Goal: Task Accomplishment & Management: Complete application form

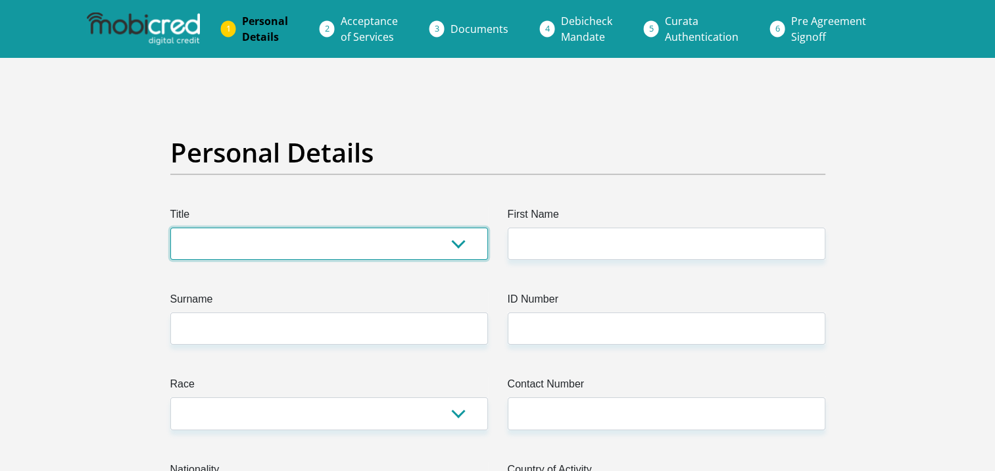
click at [293, 239] on select "Mr Ms Mrs Dr [PERSON_NAME]" at bounding box center [328, 243] width 317 height 32
select select "Mrs"
click at [170, 227] on select "Mr Ms Mrs Dr [PERSON_NAME]" at bounding box center [328, 243] width 317 height 32
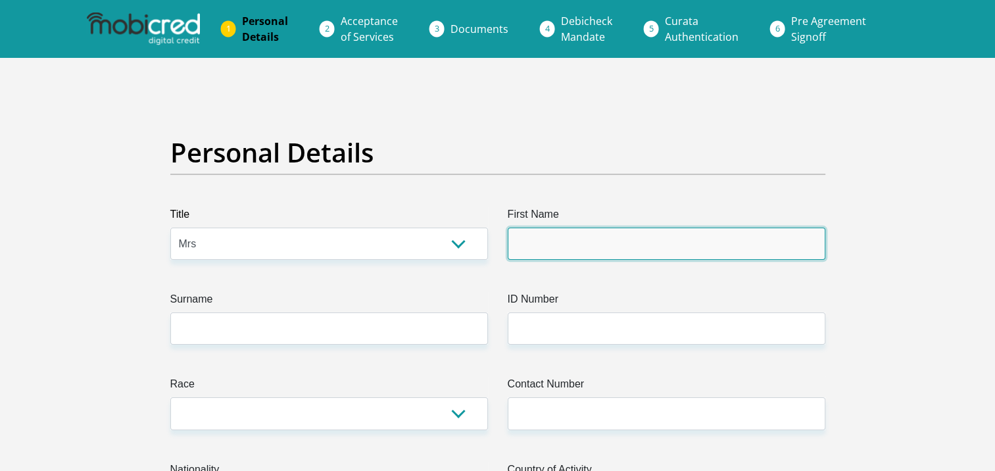
click at [605, 242] on input "First Name" at bounding box center [665, 243] width 317 height 32
type input "YvonneSchoeman"
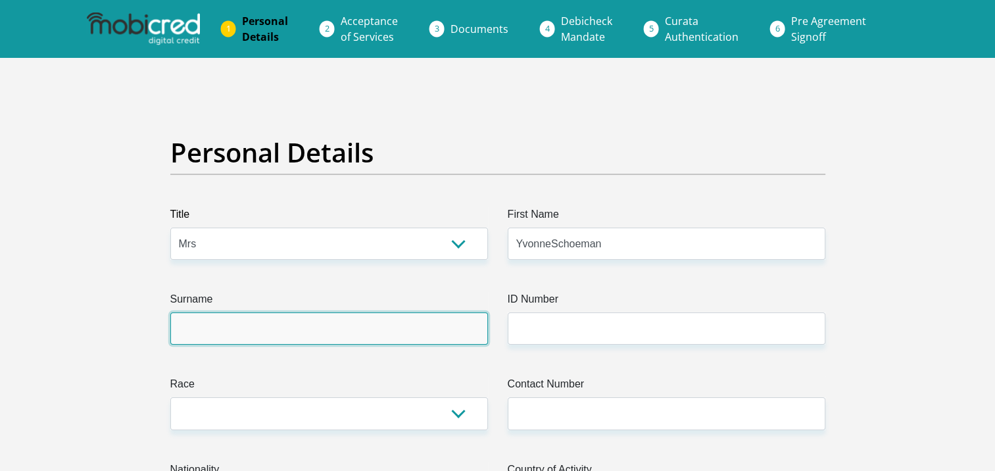
type input "YvonneSchoeman"
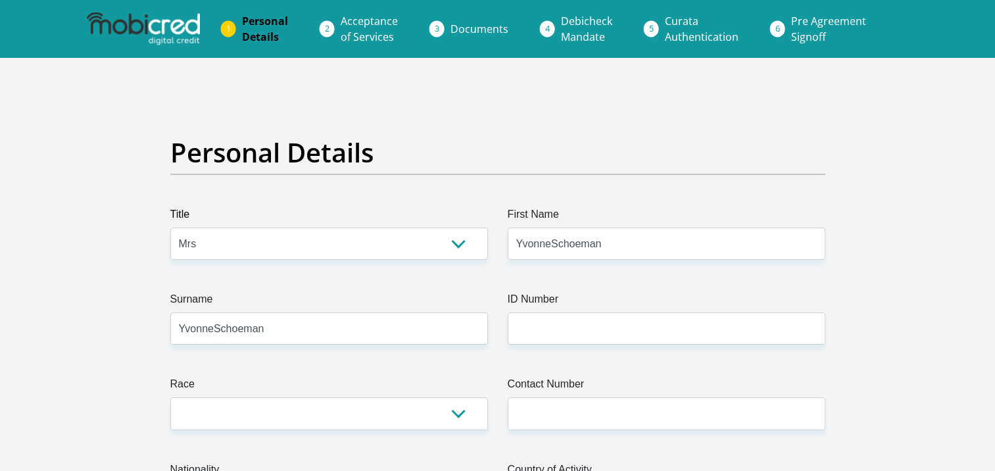
type input "7008060189087"
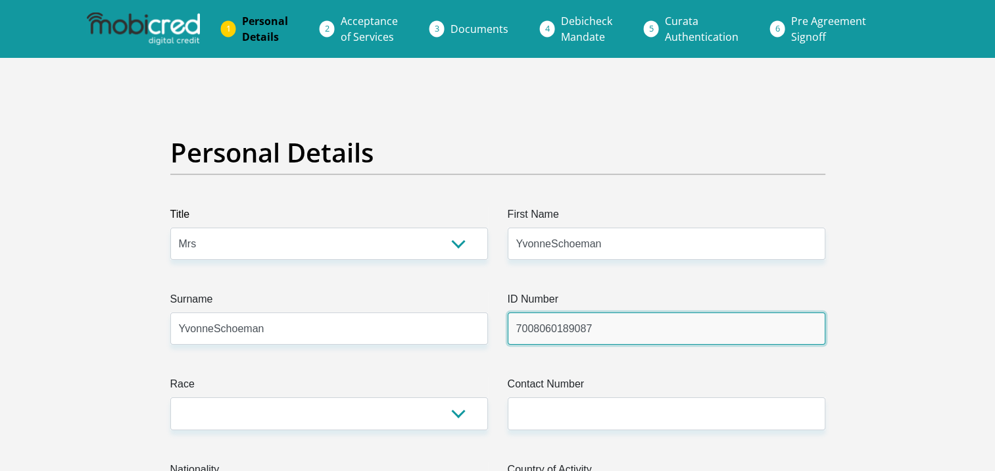
type input "0609762024"
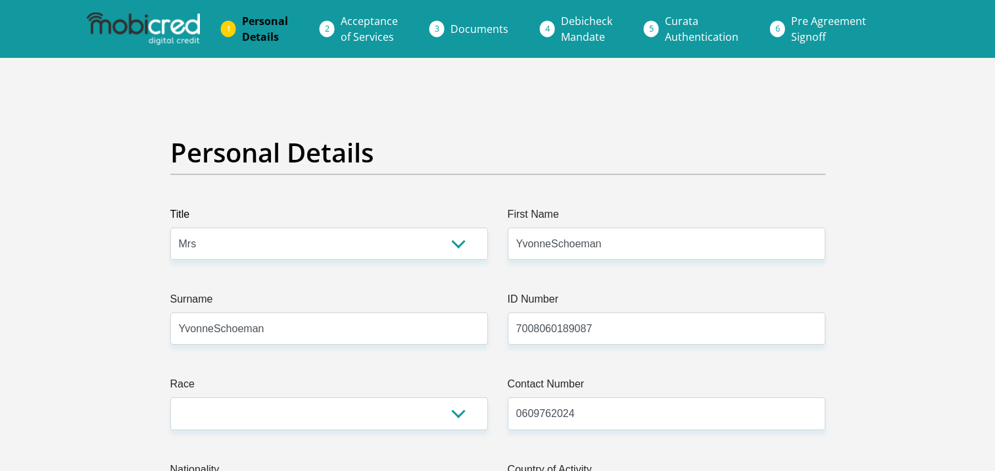
select select "ZAF"
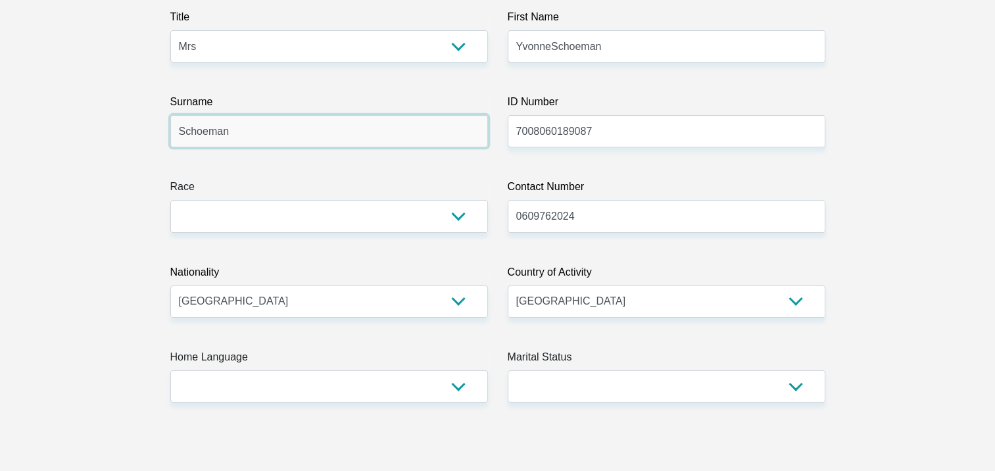
type input "Schoeman"
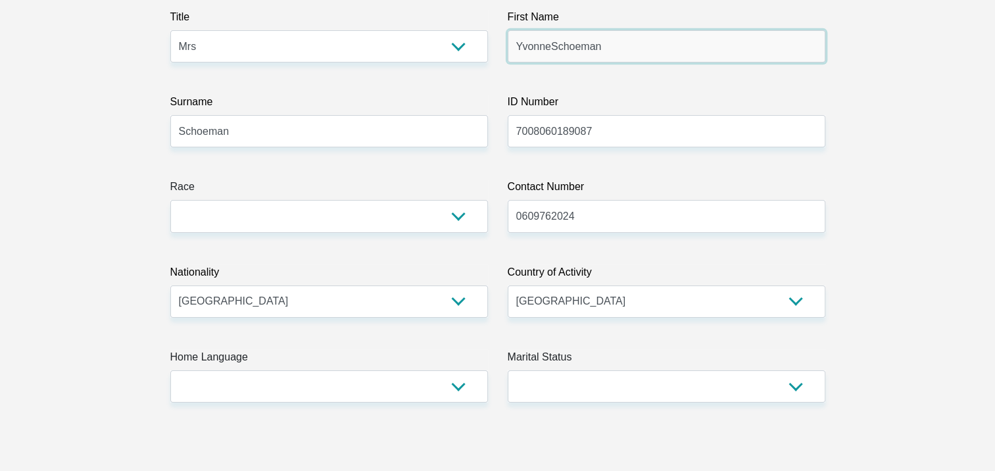
click at [621, 45] on input "YvonneSchoeman" at bounding box center [665, 46] width 317 height 32
type input "[PERSON_NAME]"
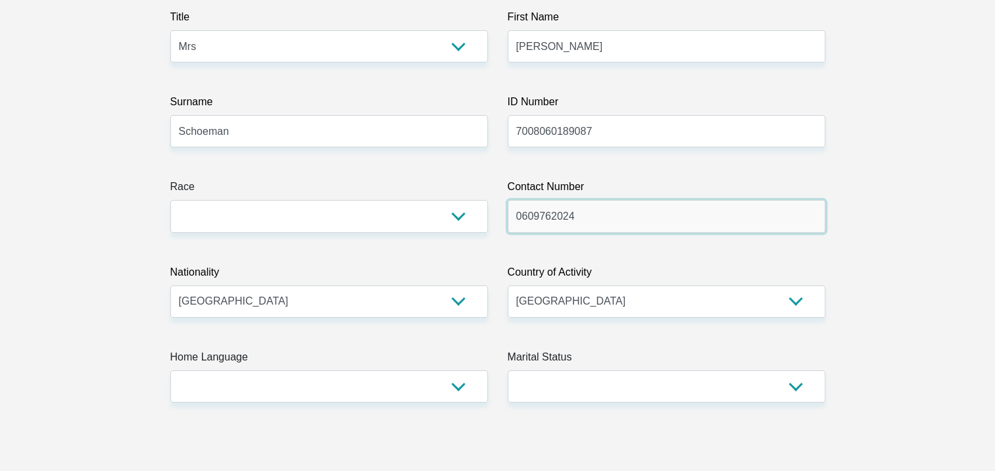
click at [542, 216] on input "0609762024" at bounding box center [665, 216] width 317 height 32
type input "0609752024"
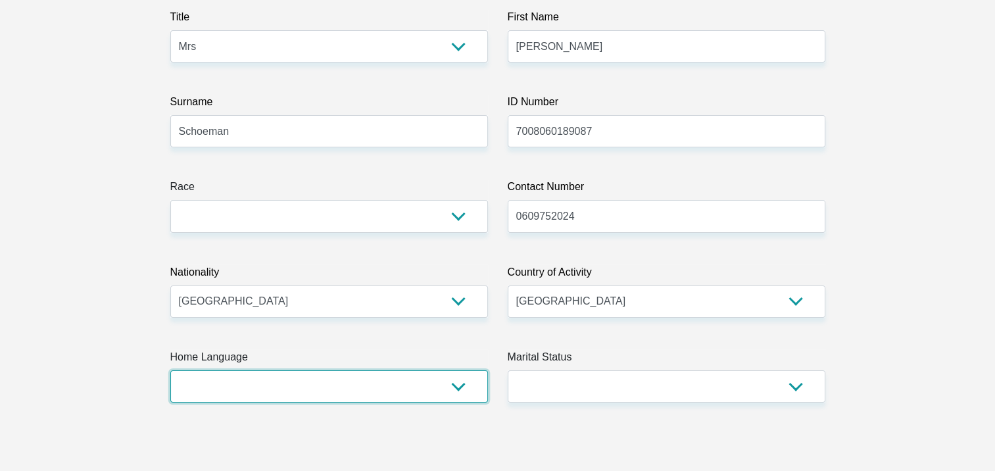
drag, startPoint x: 458, startPoint y: 387, endPoint x: 458, endPoint y: 377, distance: 9.9
click at [458, 381] on select "Afrikaans English Sepedi South Ndebele Southern Sotho Swati Tsonga Tswana Venda…" at bounding box center [328, 386] width 317 height 32
select select "eng"
click at [170, 370] on select "Afrikaans English Sepedi South Ndebele Southern Sotho Swati Tsonga Tswana Venda…" at bounding box center [328, 386] width 317 height 32
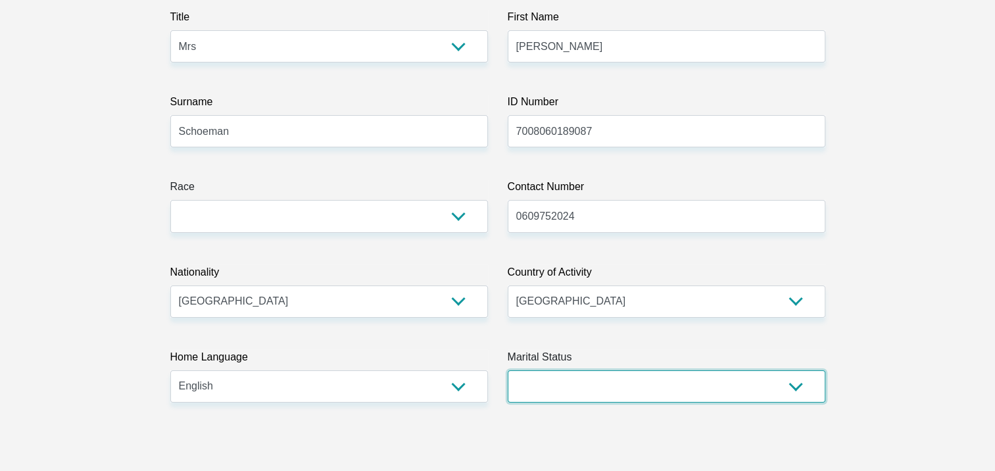
click at [595, 377] on select "Married ANC Single Divorced Widowed Married COP or Customary Law" at bounding box center [665, 386] width 317 height 32
select select "4"
click at [507, 370] on select "Married ANC Single Divorced Widowed Married COP or Customary Law" at bounding box center [665, 386] width 317 height 32
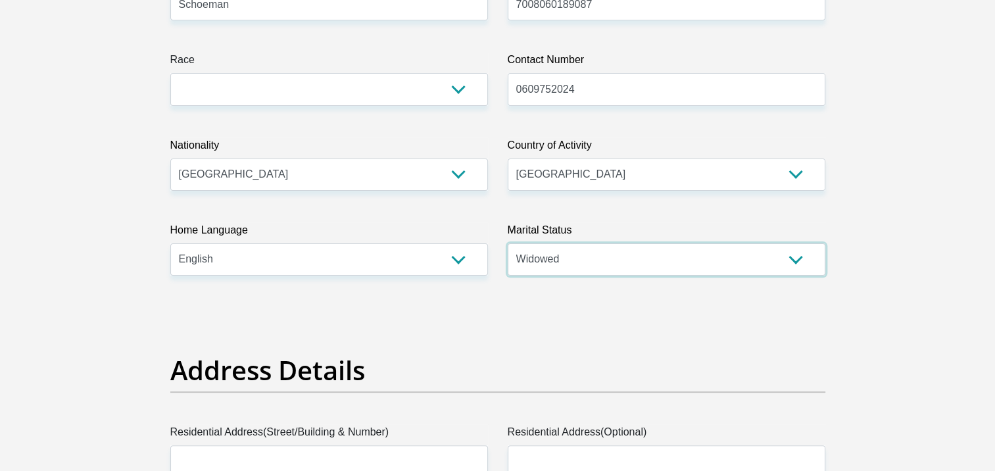
scroll to position [394, 0]
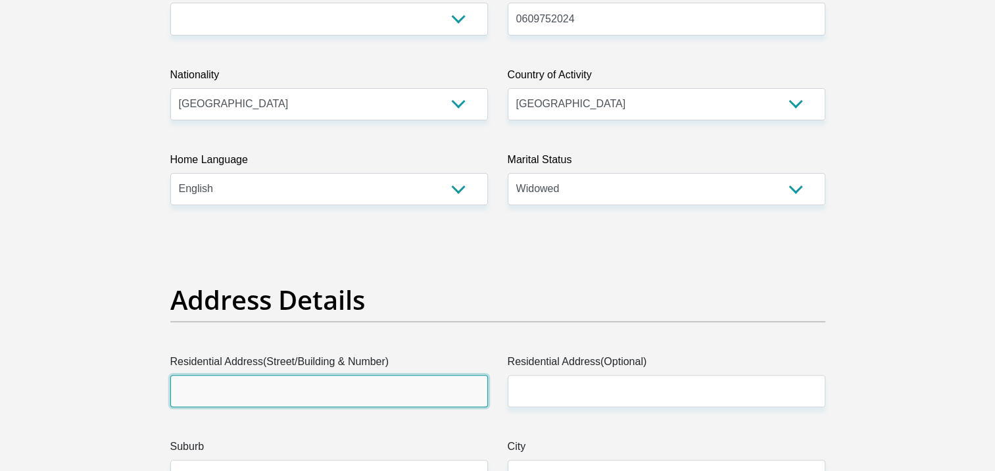
click at [311, 388] on input "Residential Address(Street/Building & Number)" at bounding box center [328, 391] width 317 height 32
type input "[STREET_ADDRESS]"
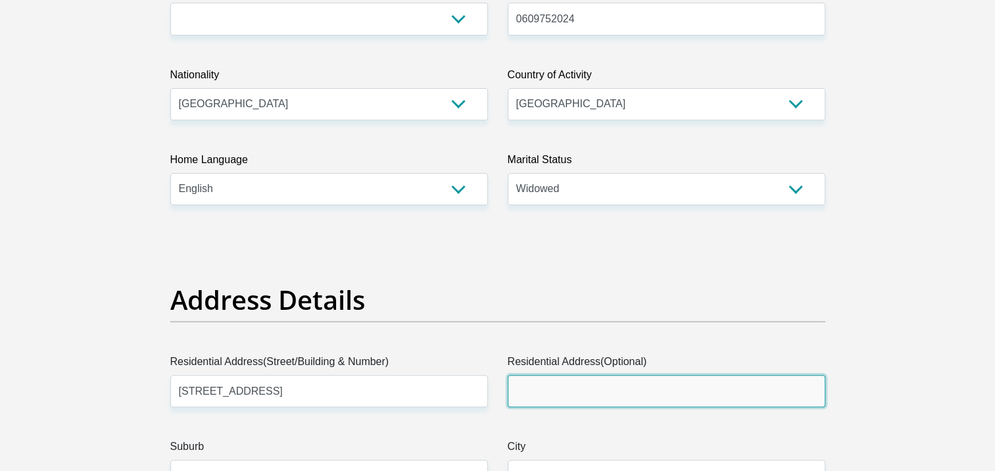
type input "Bardene"
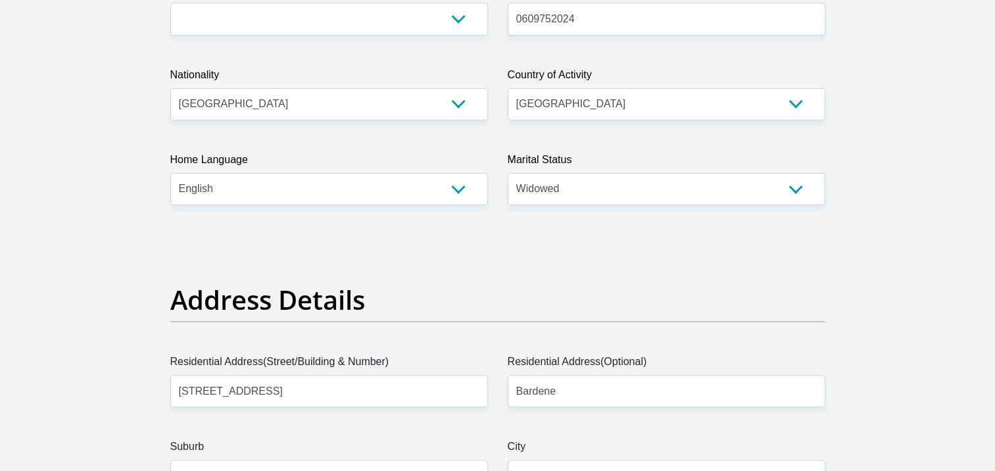
type input "[EMAIL_ADDRESS][DOMAIN_NAME]"
type input "29"
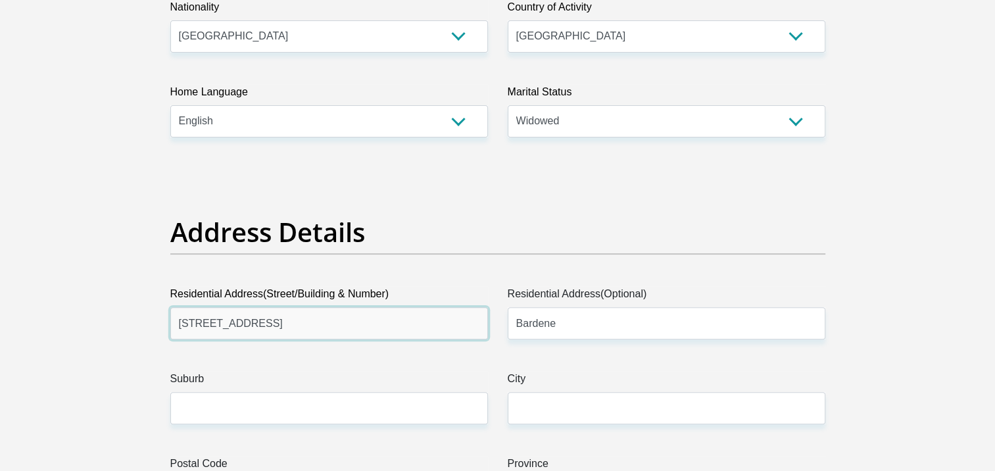
scroll to position [526, 0]
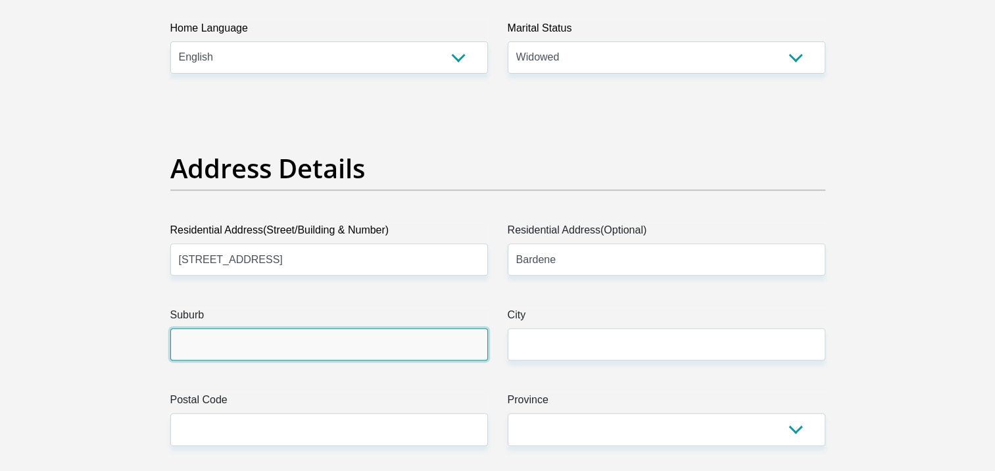
click at [317, 342] on input "Suburb" at bounding box center [328, 344] width 317 height 32
click at [239, 350] on input "Suburb" at bounding box center [328, 344] width 317 height 32
type input "Ekurhuleni"
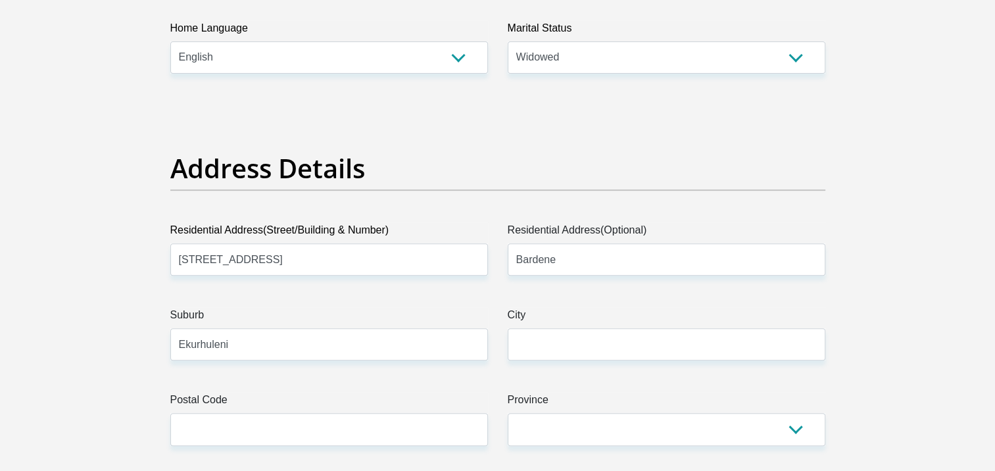
type input "Ekurhuleni"
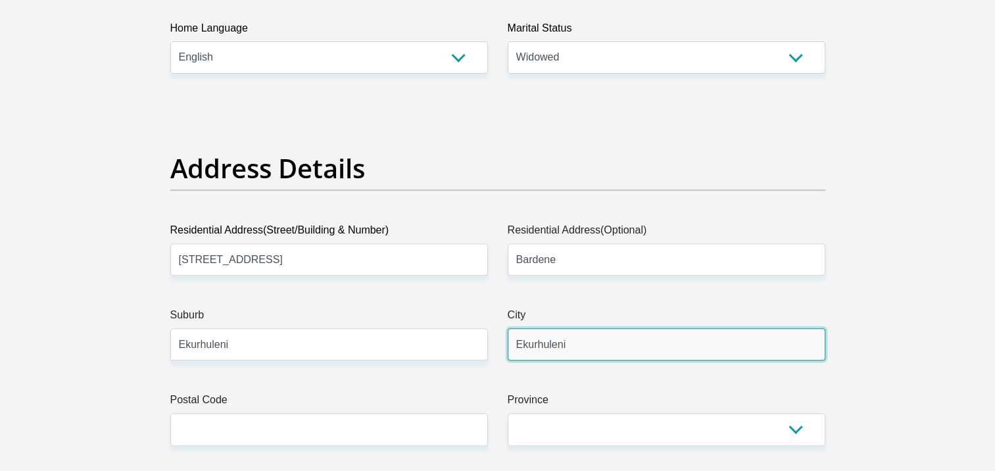
type input "1459"
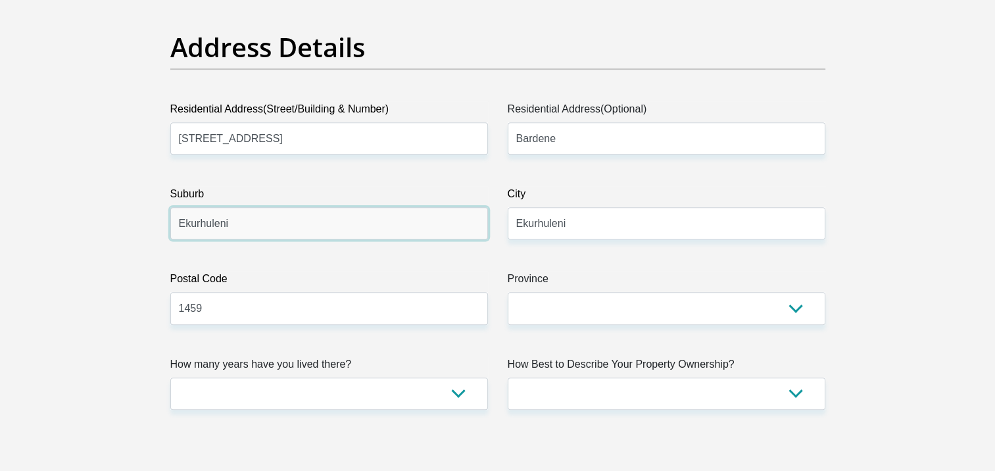
scroll to position [657, 0]
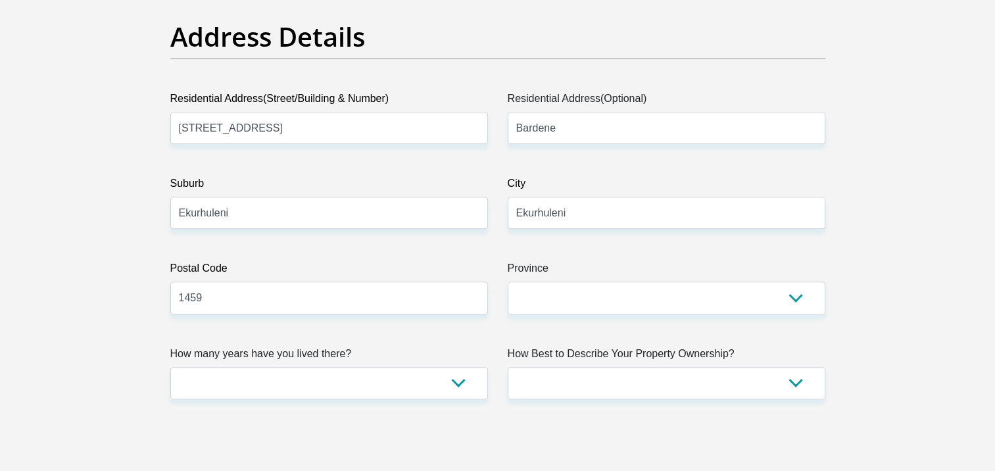
drag, startPoint x: 534, startPoint y: 317, endPoint x: 539, endPoint y: 308, distance: 10.3
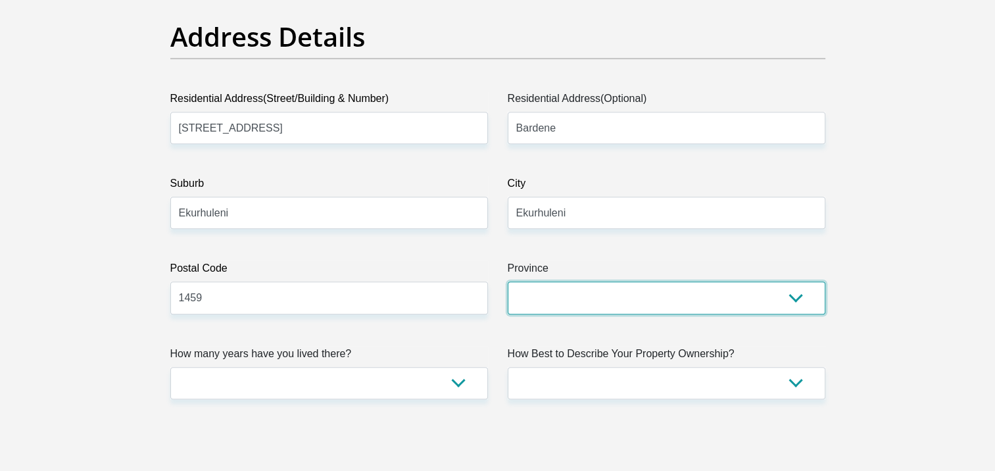
click at [542, 304] on select "Eastern Cape Free State [GEOGRAPHIC_DATA] [GEOGRAPHIC_DATA][DATE] [GEOGRAPHIC_D…" at bounding box center [665, 297] width 317 height 32
select select "Gauteng"
click at [507, 281] on select "Eastern Cape Free State [GEOGRAPHIC_DATA] [GEOGRAPHIC_DATA][DATE] [GEOGRAPHIC_D…" at bounding box center [665, 297] width 317 height 32
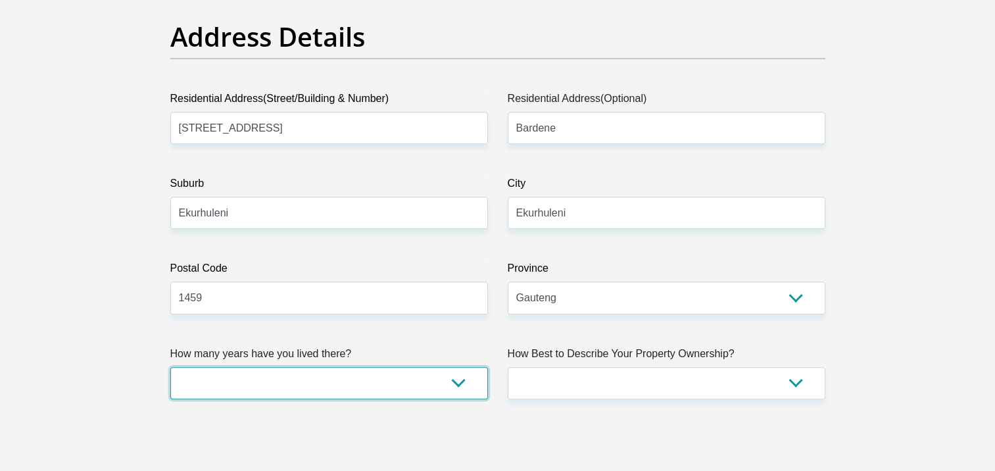
click at [336, 377] on select "less than 1 year 1-3 years 3-5 years 5+ years" at bounding box center [328, 383] width 317 height 32
select select "4"
click at [170, 367] on select "less than 1 year 1-3 years 3-5 years 5+ years" at bounding box center [328, 383] width 317 height 32
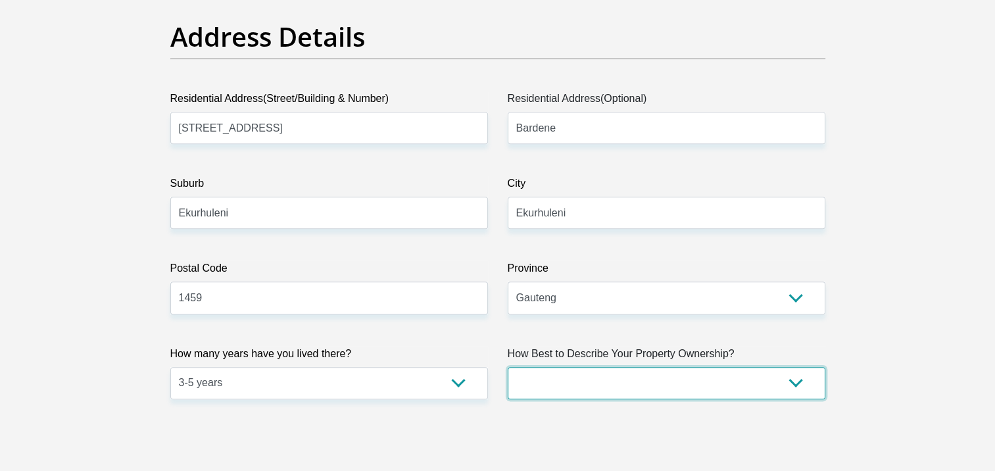
click at [561, 373] on select "Owned Rented Family Owned Company Dwelling" at bounding box center [665, 383] width 317 height 32
select select "Rented"
click at [507, 367] on select "Owned Rented Family Owned Company Dwelling" at bounding box center [665, 383] width 317 height 32
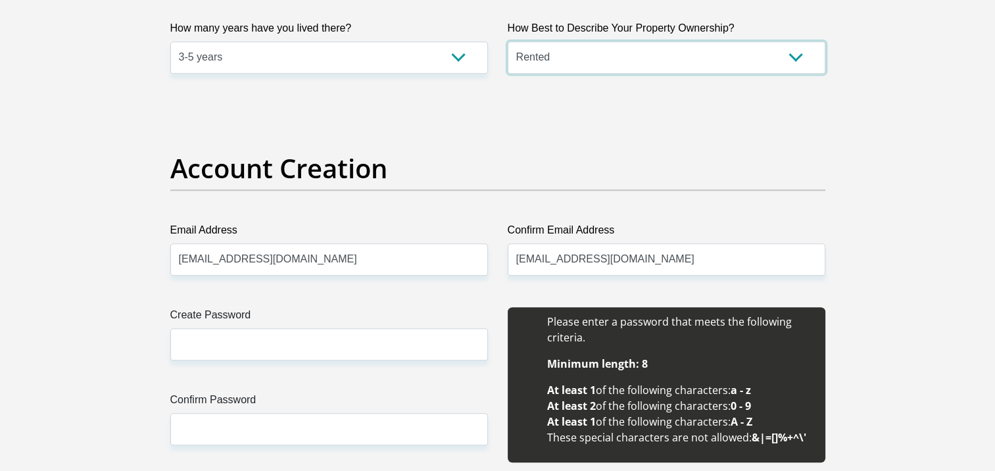
scroll to position [1052, 0]
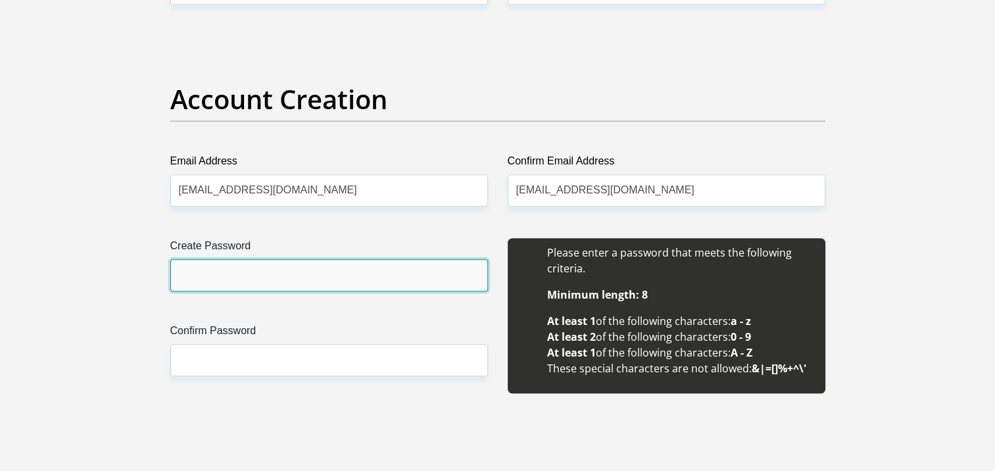
click at [281, 285] on input "Create Password" at bounding box center [328, 275] width 317 height 32
type input "y2k@kobZ123"
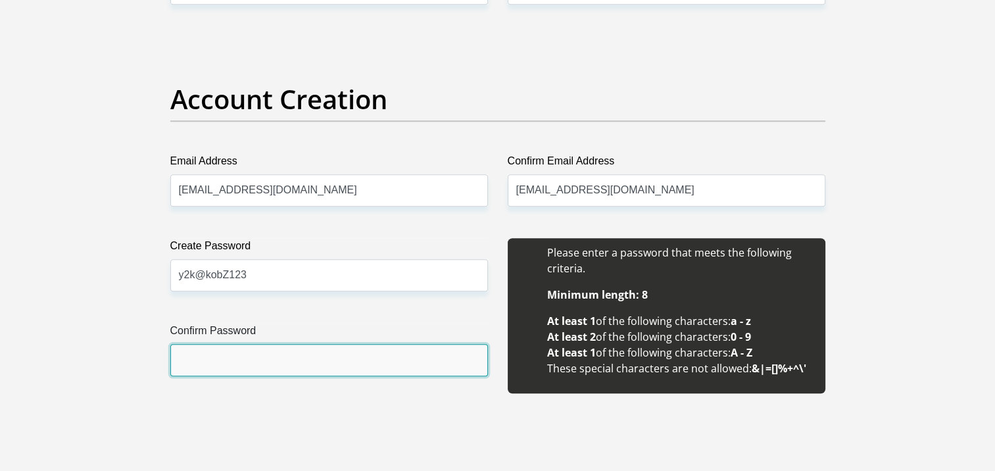
click at [323, 350] on input "Confirm Password" at bounding box center [328, 360] width 317 height 32
type input "y2k@kobZ123"
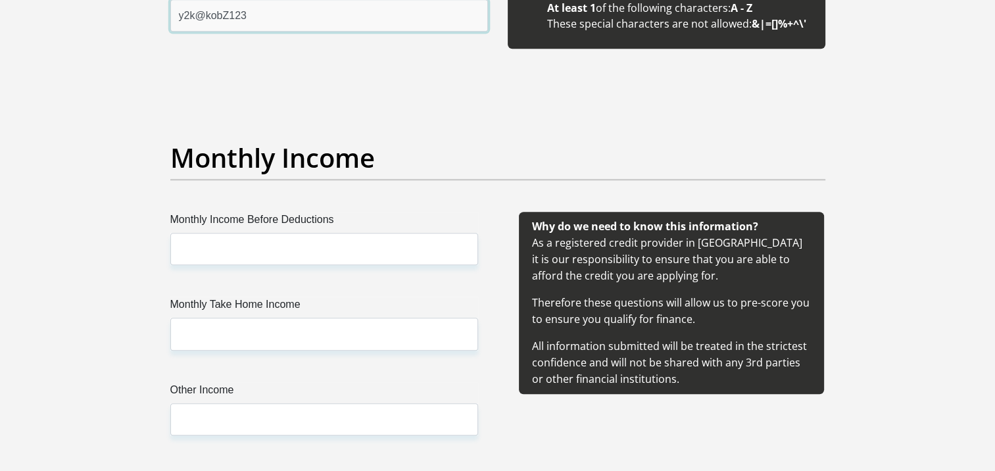
scroll to position [1512, 0]
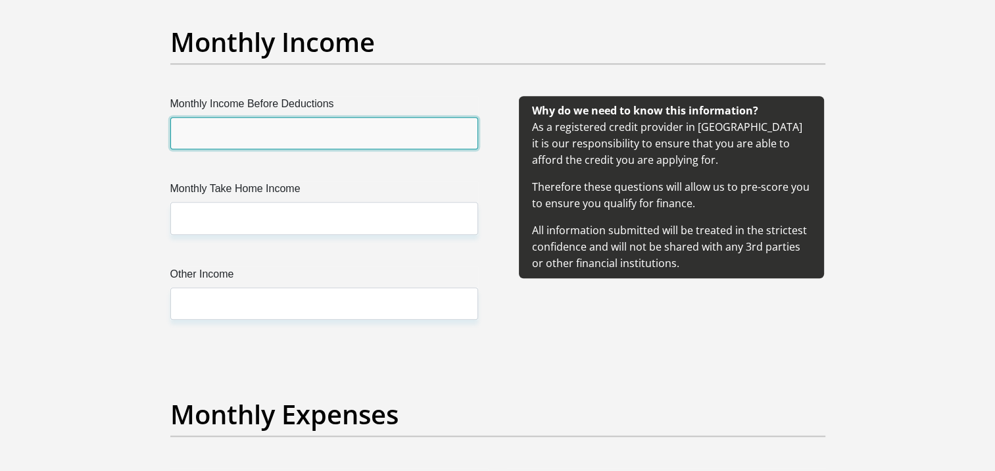
drag, startPoint x: 279, startPoint y: 135, endPoint x: 310, endPoint y: 142, distance: 31.7
click at [279, 135] on input "Monthly Income Before Deductions" at bounding box center [324, 133] width 308 height 32
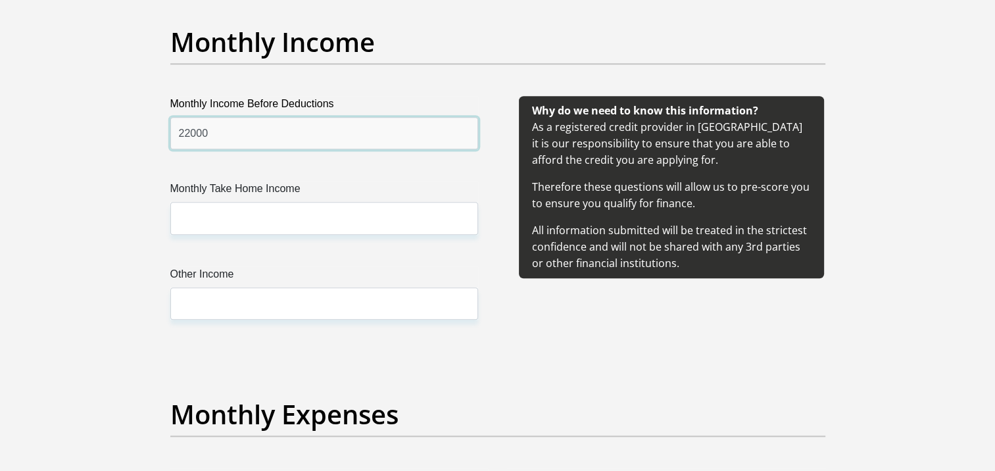
drag, startPoint x: 223, startPoint y: 138, endPoint x: 163, endPoint y: 121, distance: 62.8
click at [163, 121] on div "Monthly Income Before Deductions 22000" at bounding box center [323, 122] width 327 height 53
type input "24000"
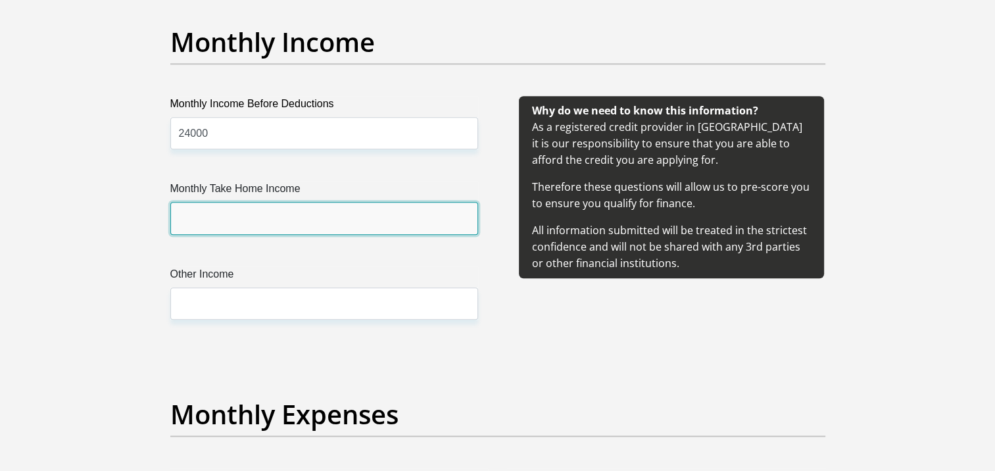
click at [217, 220] on input "Monthly Take Home Income" at bounding box center [324, 218] width 308 height 32
drag, startPoint x: 214, startPoint y: 214, endPoint x: 129, endPoint y: 214, distance: 84.1
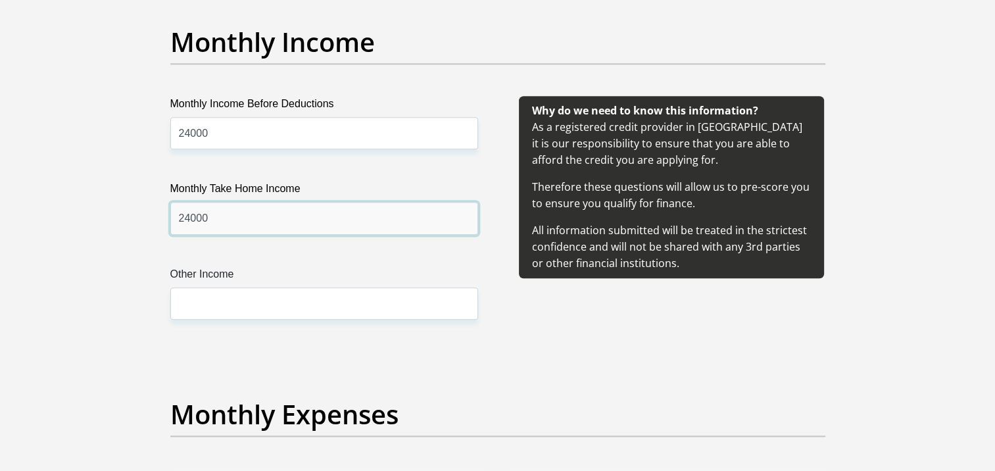
type input "24000"
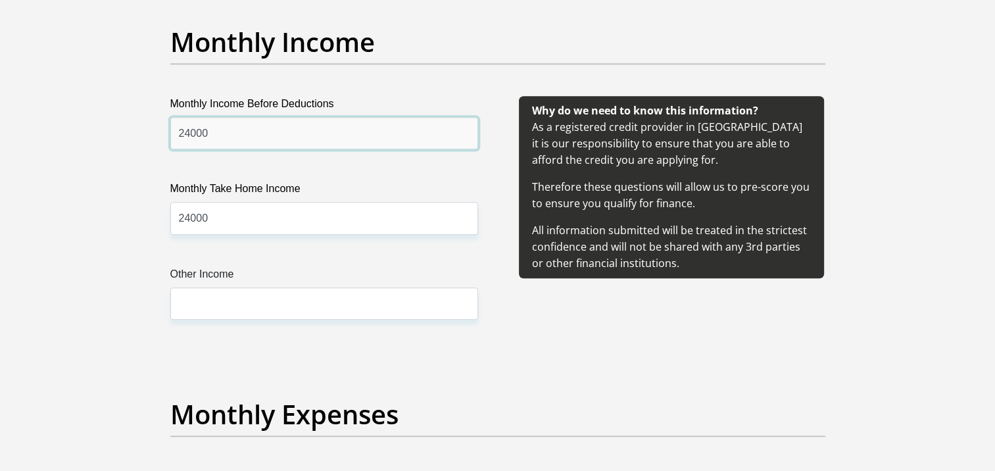
click at [248, 130] on input "24000" at bounding box center [324, 133] width 308 height 32
drag, startPoint x: 243, startPoint y: 133, endPoint x: 145, endPoint y: 126, distance: 98.8
type input "26000"
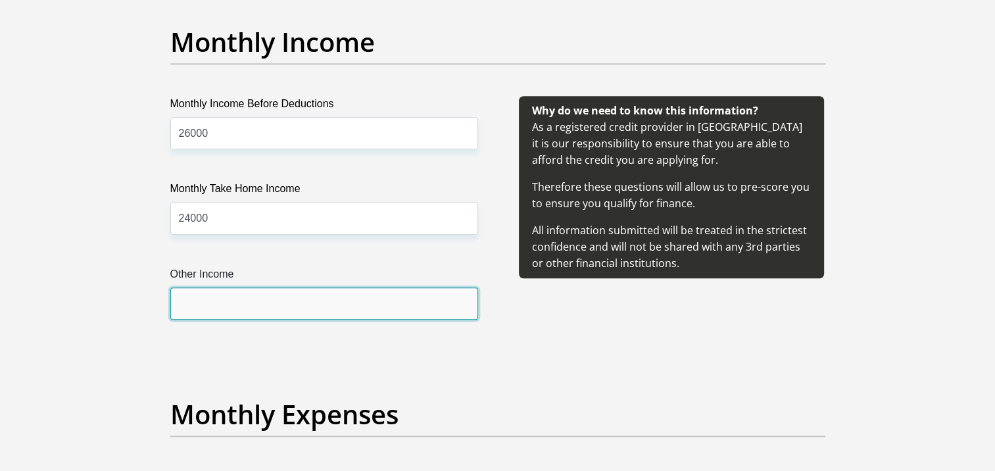
click at [259, 304] on input "Other Income" at bounding box center [324, 303] width 308 height 32
click at [225, 300] on input "Other Income" at bounding box center [324, 303] width 308 height 32
type input "0"
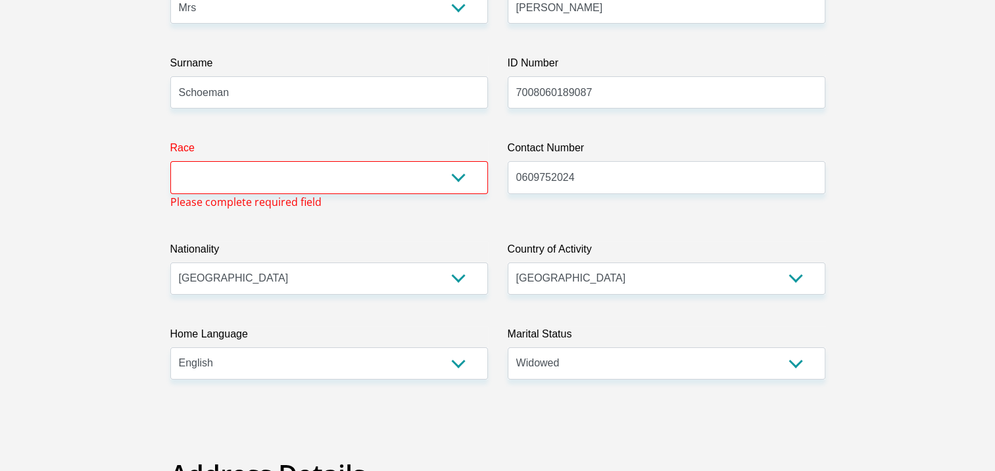
scroll to position [231, 0]
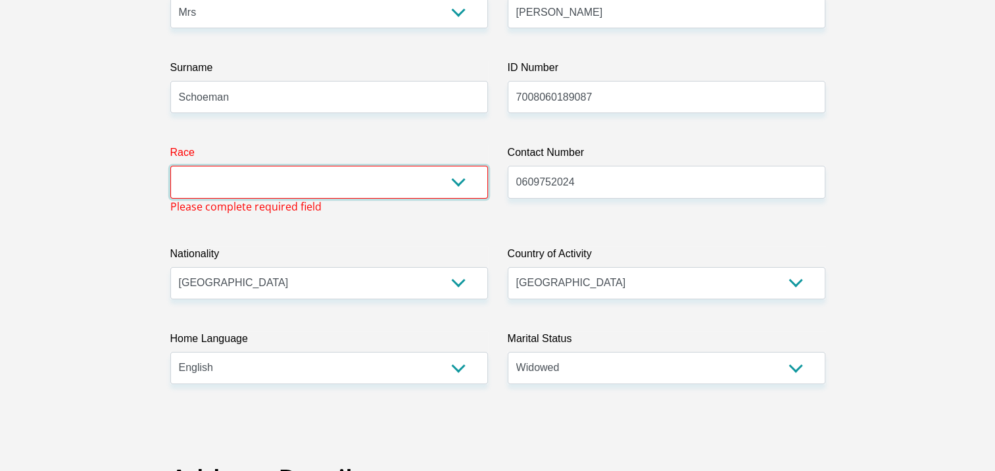
click at [290, 184] on select "Black Coloured Indian White Other" at bounding box center [328, 182] width 317 height 32
select select "4"
click at [170, 166] on select "Black Coloured Indian White Other" at bounding box center [328, 182] width 317 height 32
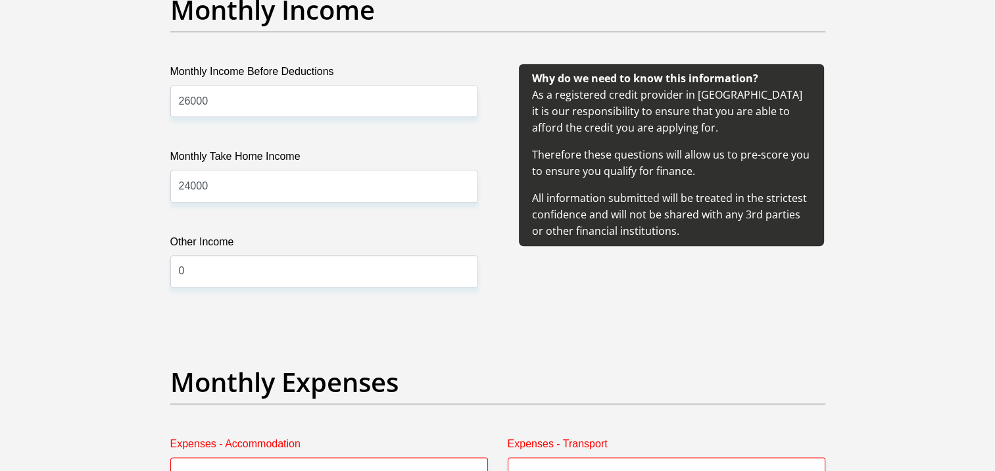
scroll to position [1612, 0]
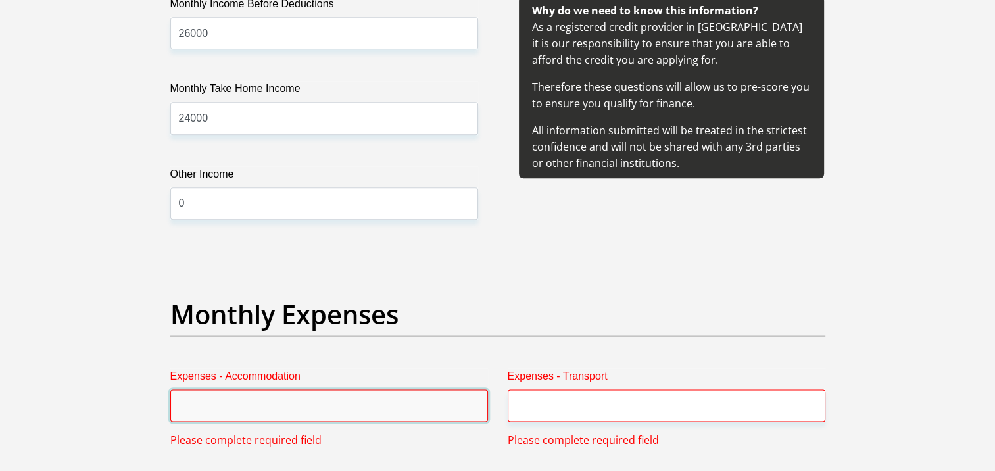
click at [239, 402] on input "Expenses - Accommodation" at bounding box center [328, 405] width 317 height 32
type input "7000"
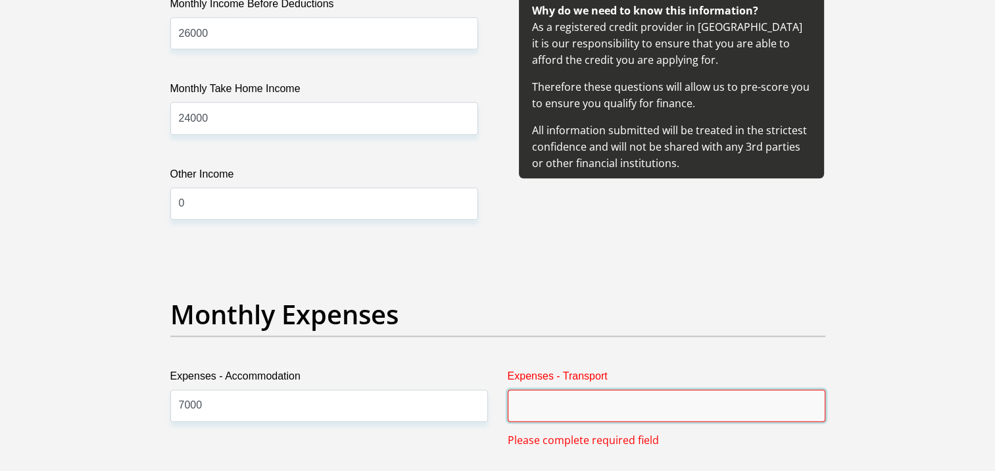
click at [556, 400] on input "Expenses - Transport" at bounding box center [665, 405] width 317 height 32
type input "2000"
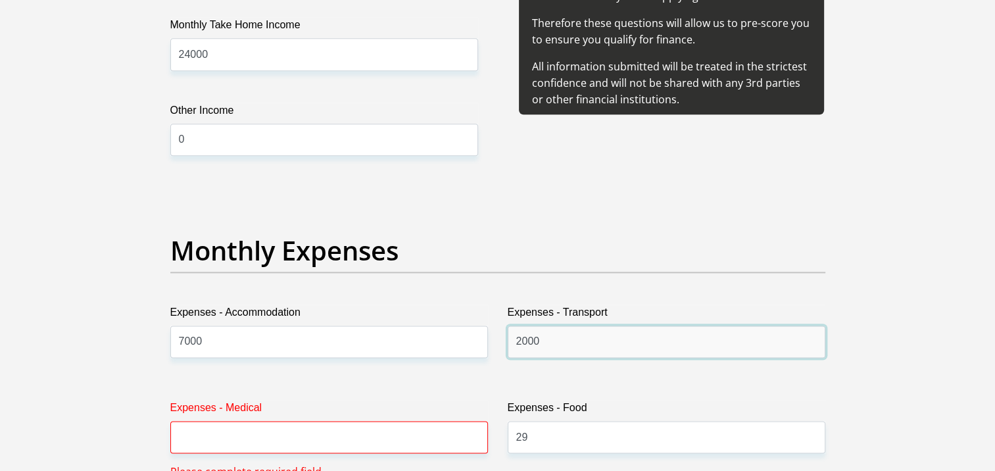
scroll to position [1678, 0]
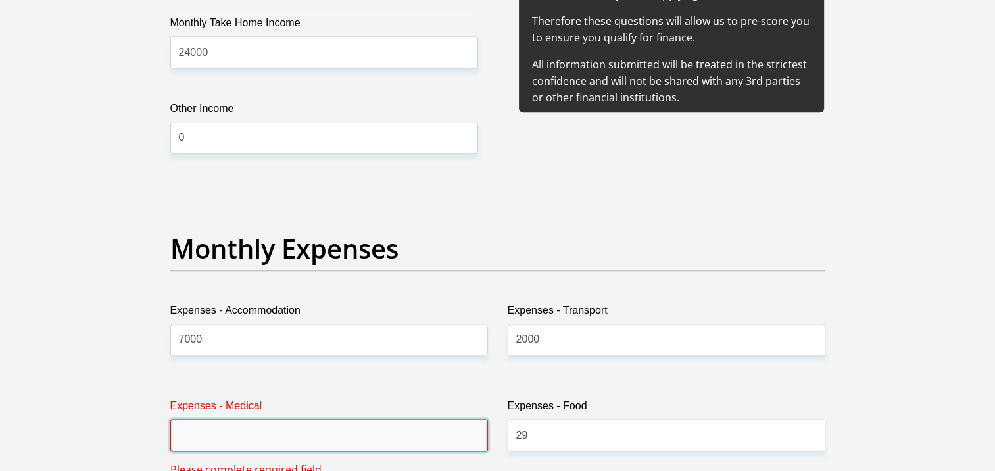
click at [314, 425] on input "Expenses - Medical" at bounding box center [328, 435] width 317 height 32
type input "00"
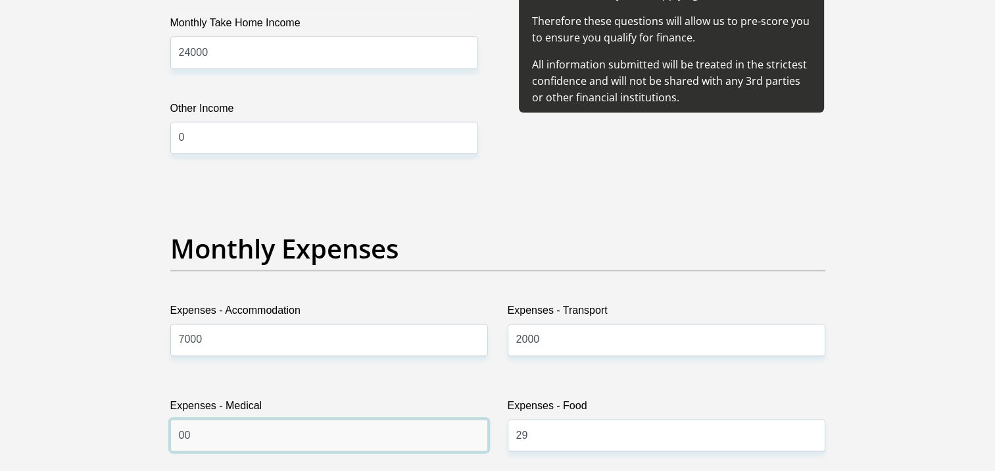
scroll to position [1809, 0]
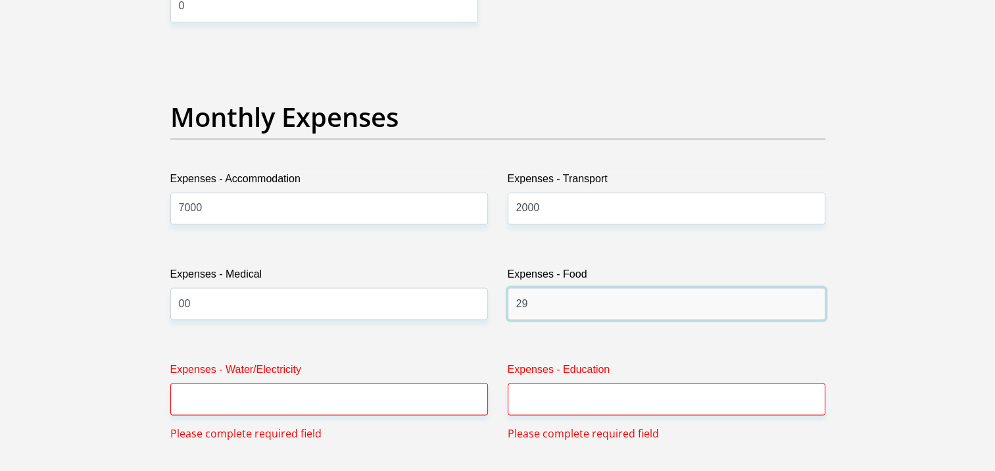
drag, startPoint x: 541, startPoint y: 305, endPoint x: 488, endPoint y: 298, distance: 53.6
type input "1000"
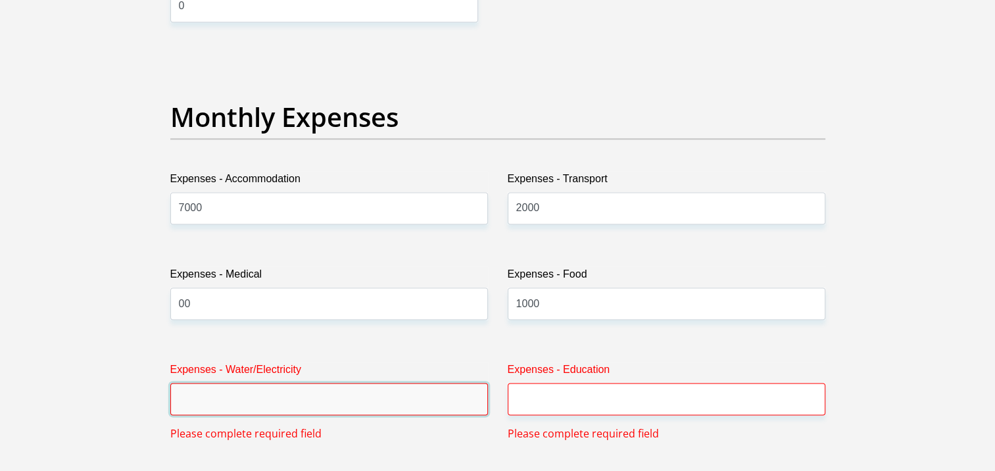
click at [335, 395] on input "Expenses - Water/Electricity" at bounding box center [328, 399] width 317 height 32
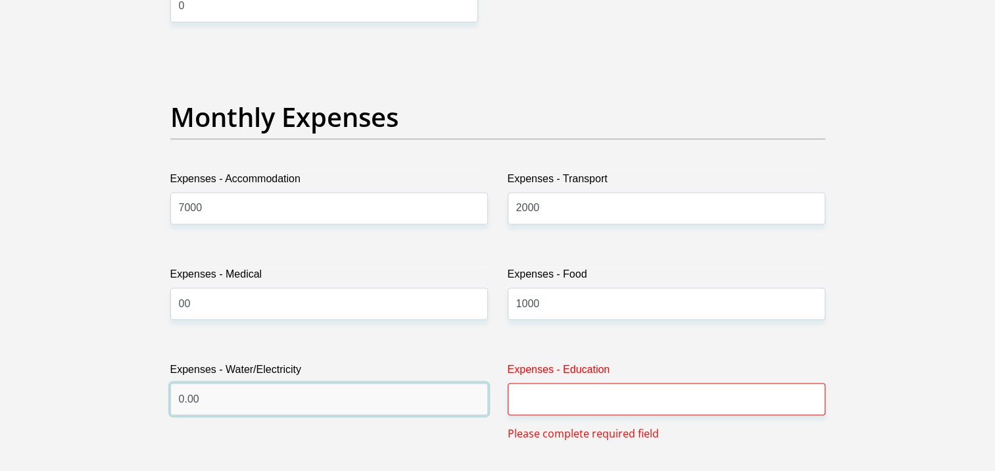
type input "0.00"
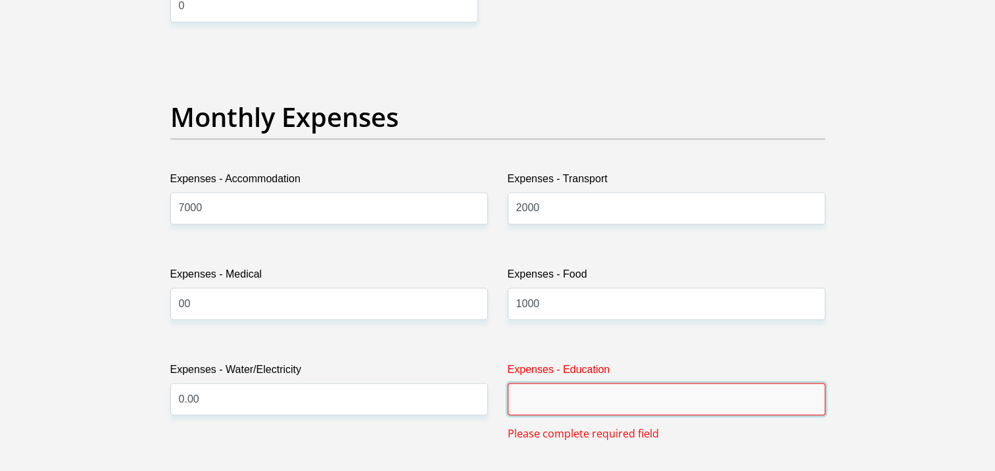
click at [546, 404] on input "Expenses - Education" at bounding box center [665, 399] width 317 height 32
click at [528, 386] on input "Expenses - Education" at bounding box center [665, 399] width 317 height 32
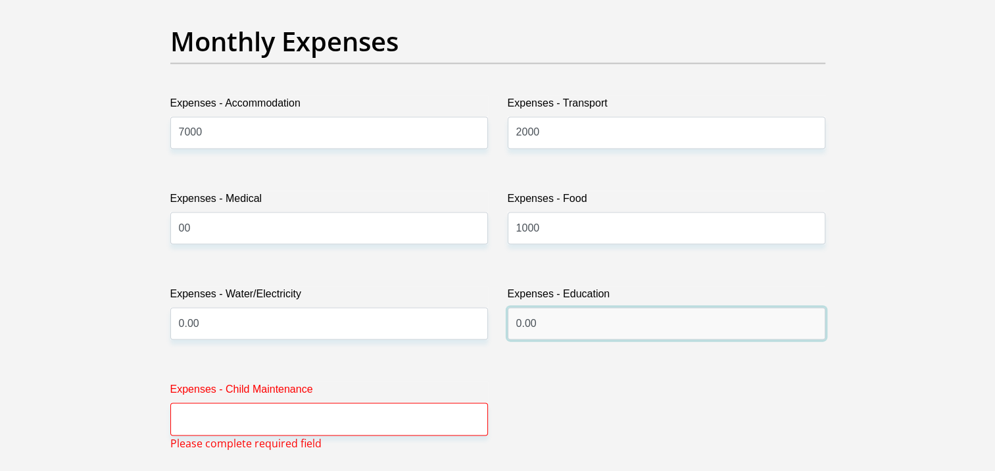
scroll to position [1940, 0]
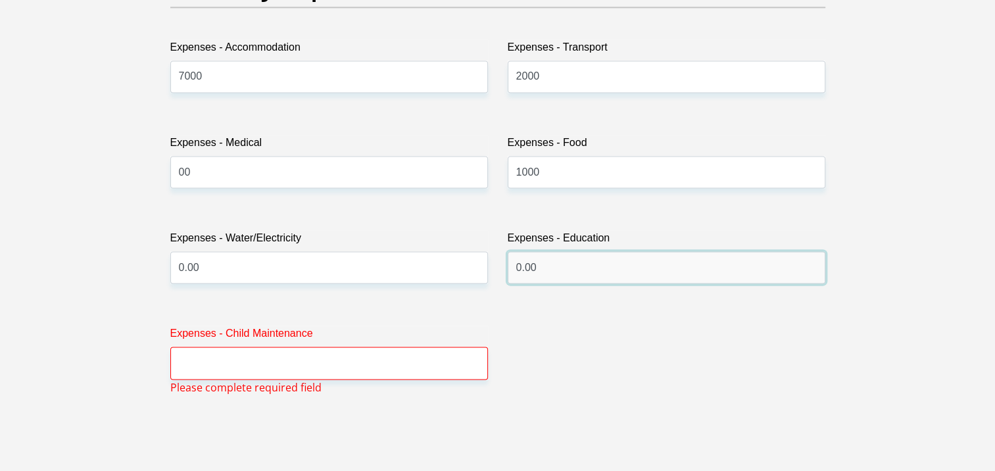
type input "0.00"
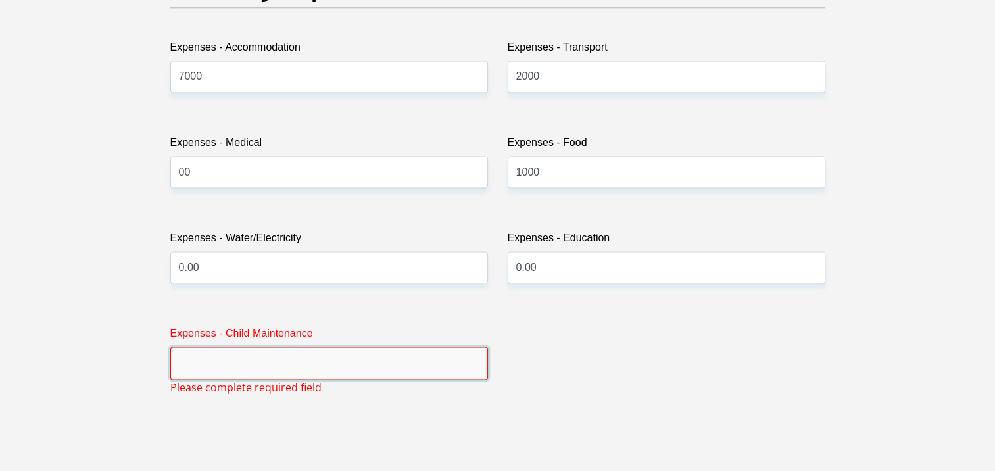
click at [308, 364] on input "Expenses - Child Maintenance" at bounding box center [328, 362] width 317 height 32
type input "0"
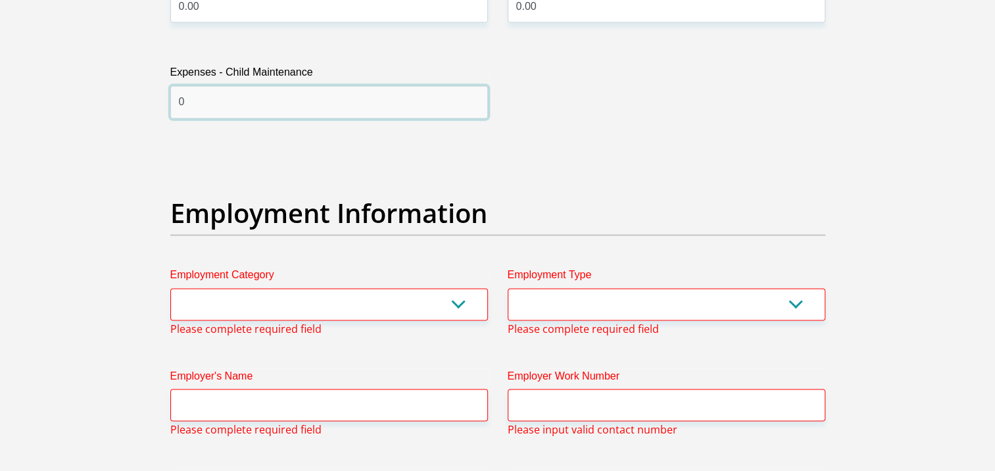
scroll to position [2203, 0]
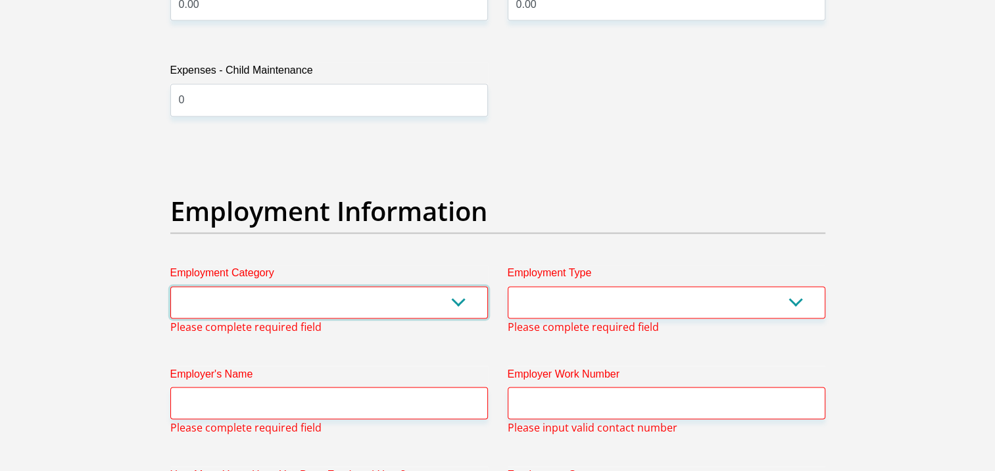
click at [261, 296] on select "AGRICULTURE ALCOHOL & TOBACCO CONSTRUCTION MATERIALS METALLURGY EQUIPMENT FOR R…" at bounding box center [328, 302] width 317 height 32
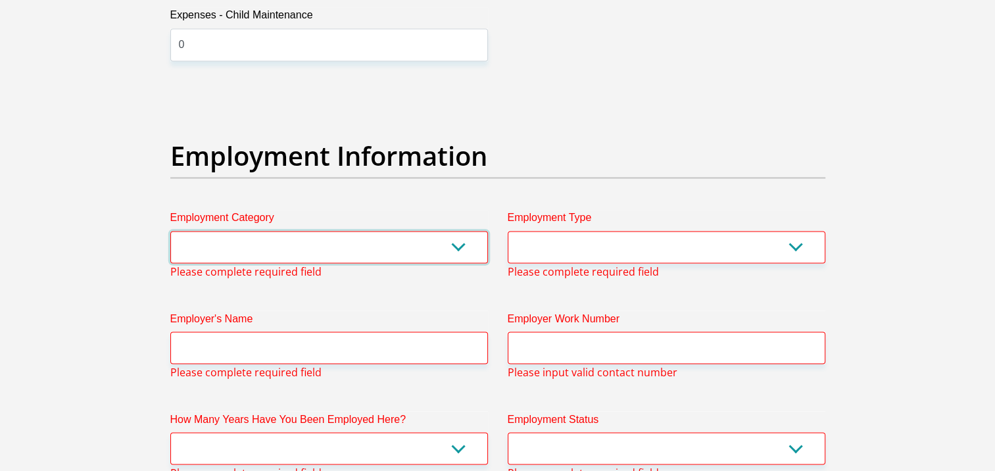
scroll to position [2335, 0]
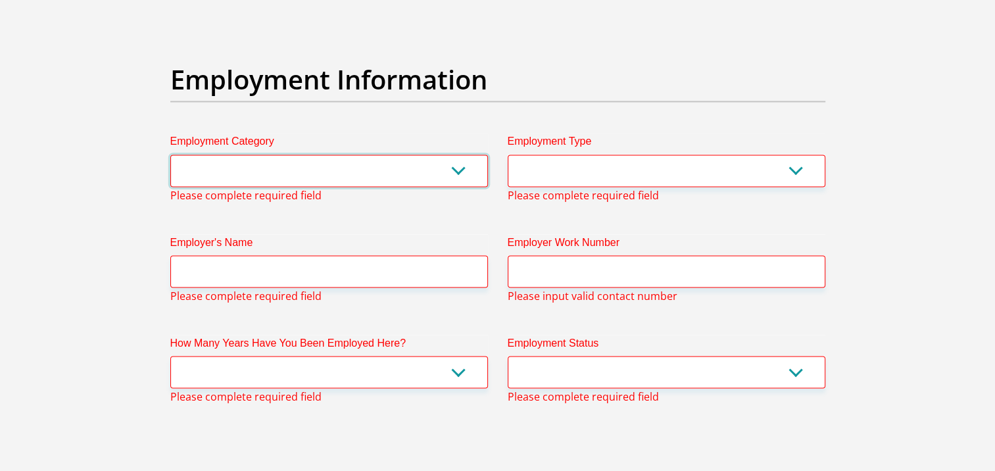
click at [279, 164] on select "AGRICULTURE ALCOHOL & TOBACCO CONSTRUCTION MATERIALS METALLURGY EQUIPMENT FOR R…" at bounding box center [328, 170] width 317 height 32
click at [238, 160] on select "AGRICULTURE ALCOHOL & TOBACCO CONSTRUCTION MATERIALS METALLURGY EQUIPMENT FOR R…" at bounding box center [328, 170] width 317 height 32
click at [239, 168] on select "AGRICULTURE ALCOHOL & TOBACCO CONSTRUCTION MATERIALS METALLURGY EQUIPMENT FOR R…" at bounding box center [328, 170] width 317 height 32
select select "53"
click at [170, 154] on select "AGRICULTURE ALCOHOL & TOBACCO CONSTRUCTION MATERIALS METALLURGY EQUIPMENT FOR R…" at bounding box center [328, 170] width 317 height 32
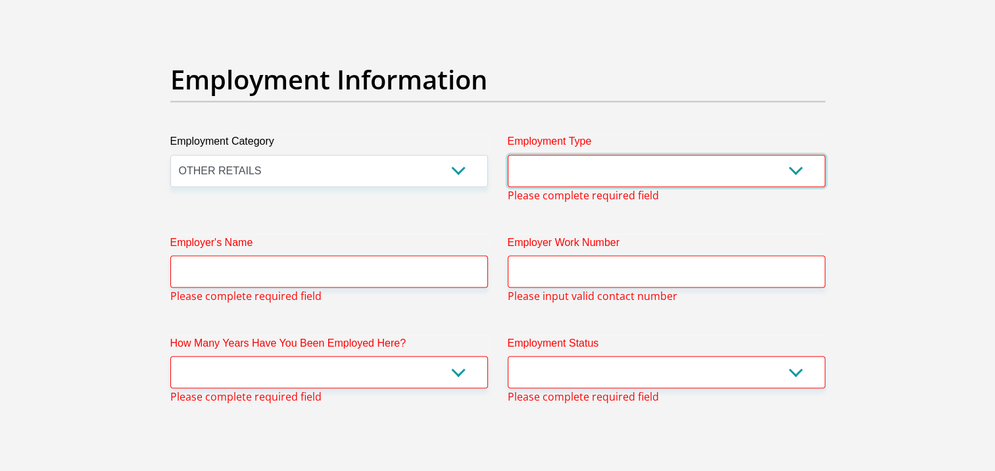
click at [571, 161] on select "College/Lecturer Craft Seller Creative Driver Executive Farmer Forces - Non Com…" at bounding box center [665, 170] width 317 height 32
select select "Executive"
click at [507, 154] on select "College/Lecturer Craft Seller Creative Driver Executive Farmer Forces - Non Com…" at bounding box center [665, 170] width 317 height 32
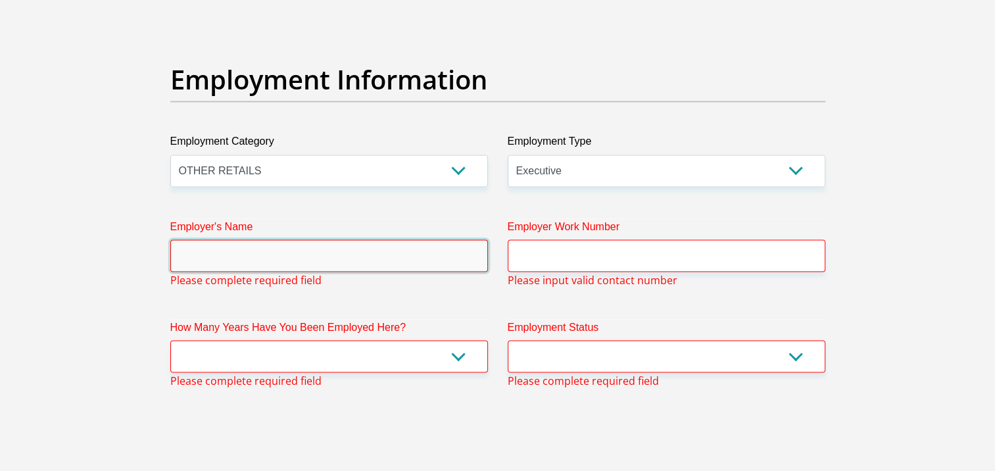
click at [298, 239] on input "Employer's Name" at bounding box center [328, 255] width 317 height 32
type input "LAConcordeBakery"
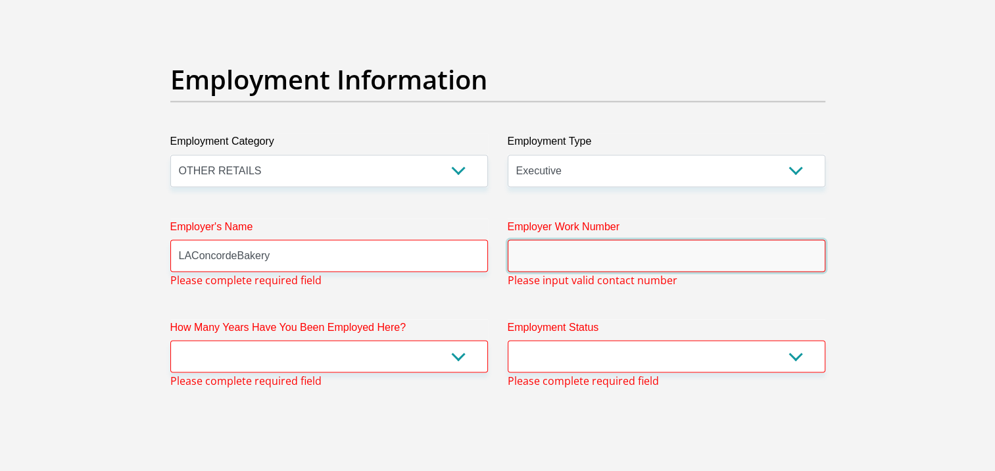
type input "0609752024"
type input "[PERSON_NAME]"
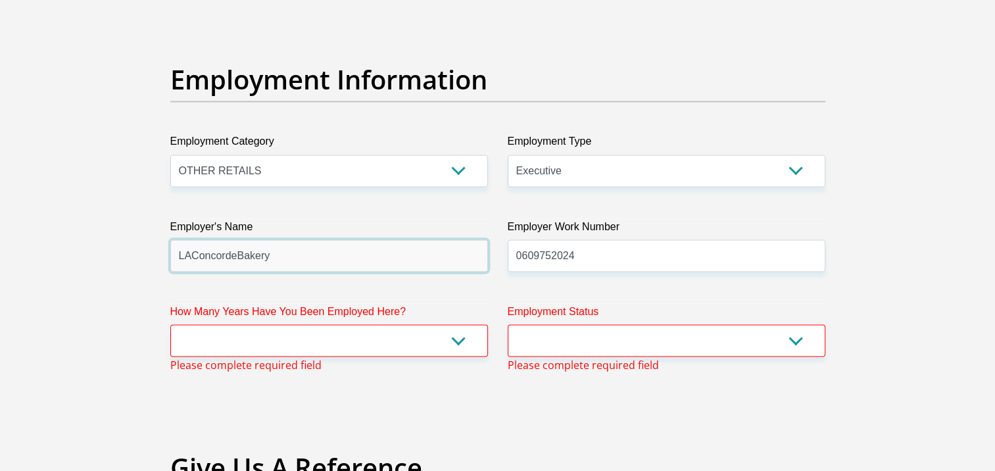
type input "LAConcordeBakery"
click at [317, 334] on select "less than 1 year 1-3 years 3-5 years 5+ years" at bounding box center [328, 340] width 317 height 32
select select "24"
click at [170, 324] on select "less than 1 year 1-3 years 3-5 years 5+ years" at bounding box center [328, 340] width 317 height 32
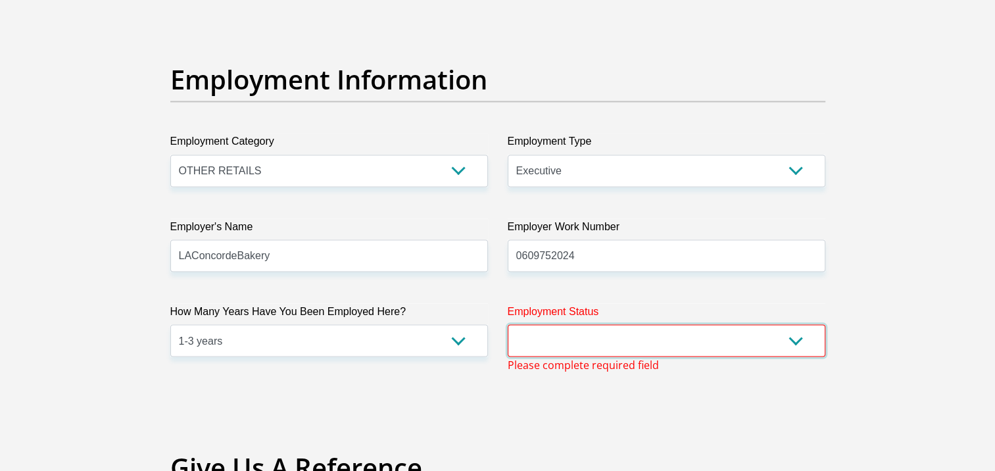
click at [573, 334] on select "Permanent/Full-time Part-time/Casual [DEMOGRAPHIC_DATA] Worker Self-Employed Ho…" at bounding box center [665, 340] width 317 height 32
select select "1"
click at [507, 324] on select "Permanent/Full-time Part-time/Casual [DEMOGRAPHIC_DATA] Worker Self-Employed Ho…" at bounding box center [665, 340] width 317 height 32
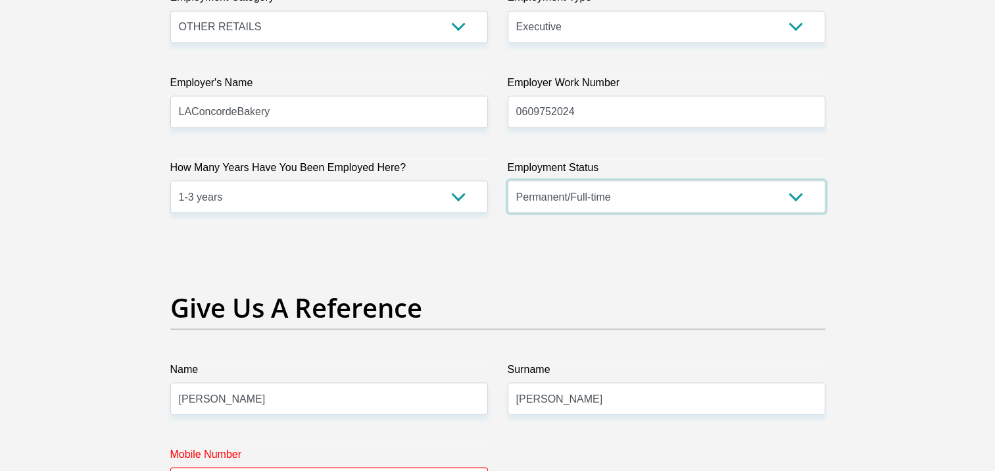
scroll to position [2598, 0]
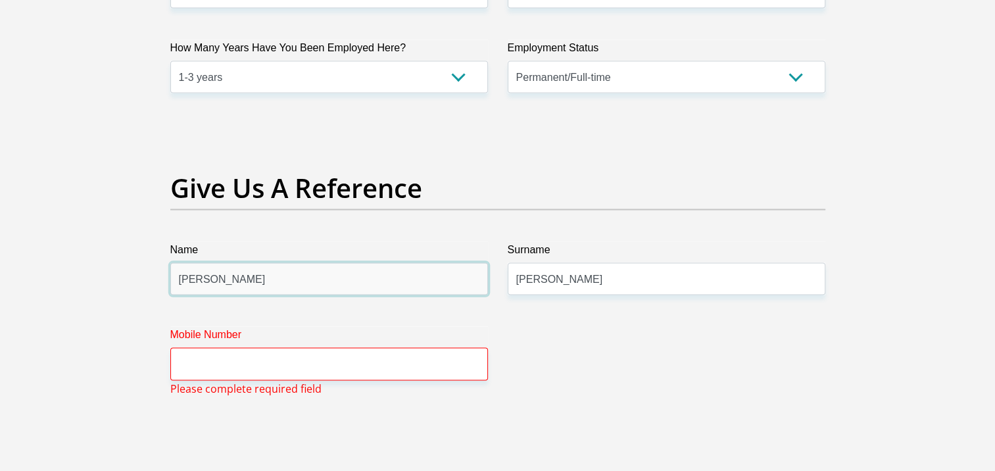
drag, startPoint x: 268, startPoint y: 274, endPoint x: 112, endPoint y: 248, distance: 157.9
type input "[PERSON_NAME]"
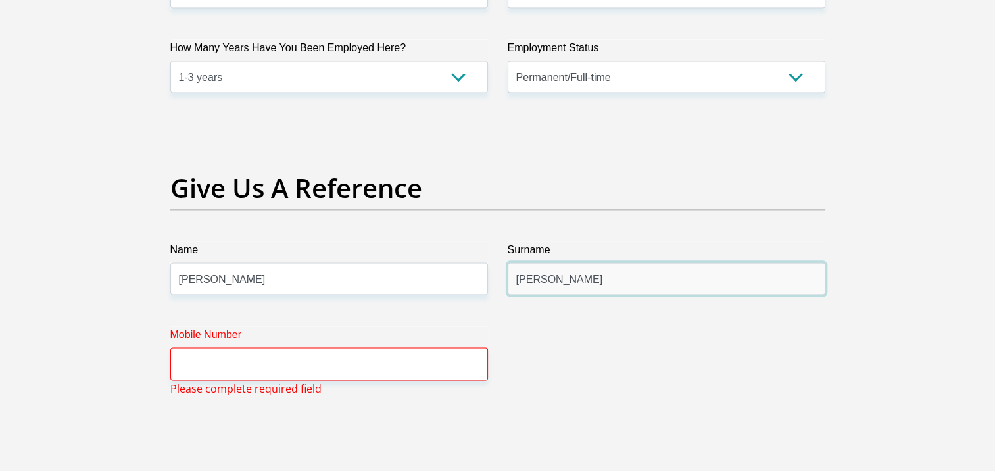
type input "F"
type input "Voorhout"
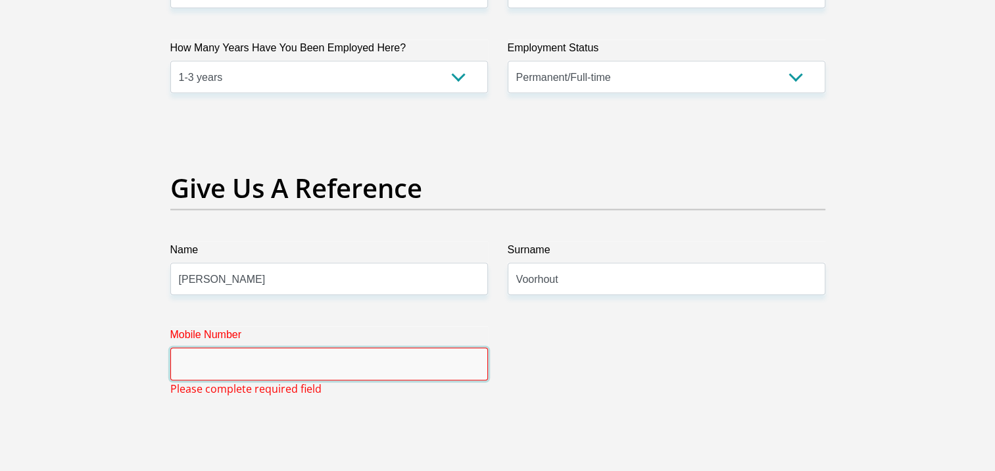
click at [195, 360] on input "Mobile Number" at bounding box center [328, 364] width 317 height 32
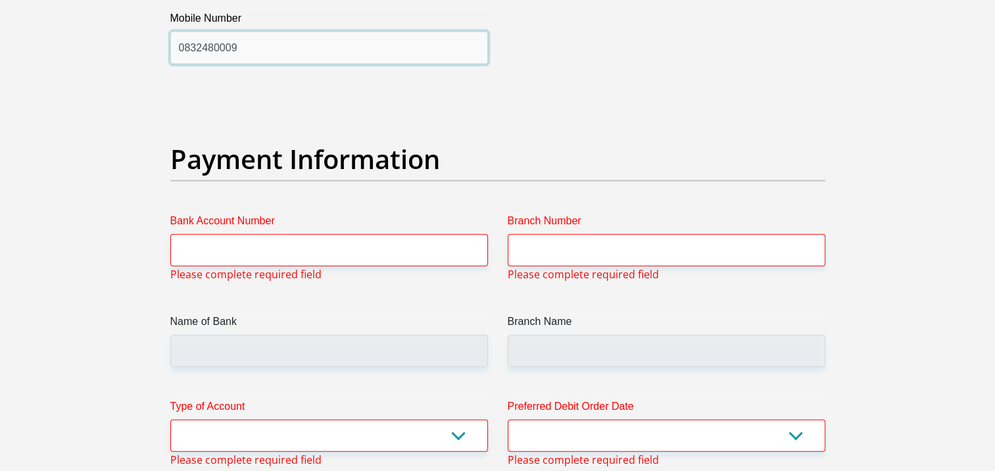
scroll to position [2926, 0]
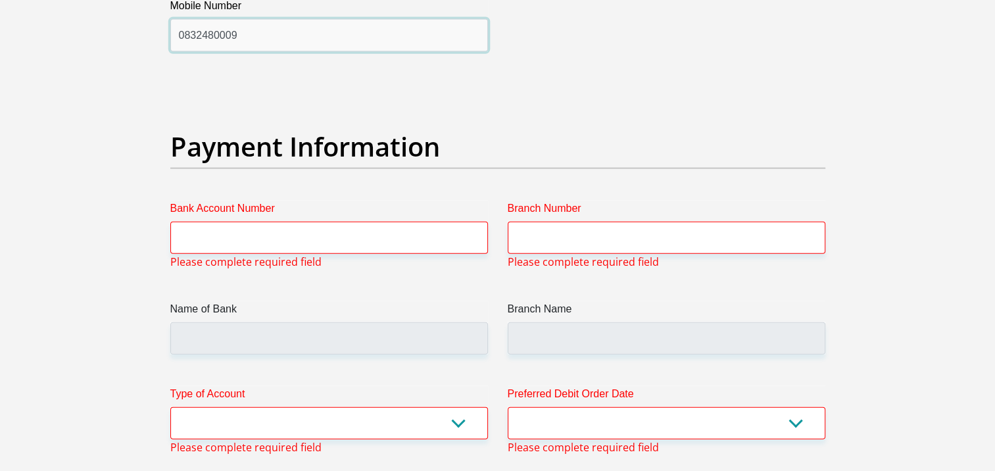
type input "0832480009"
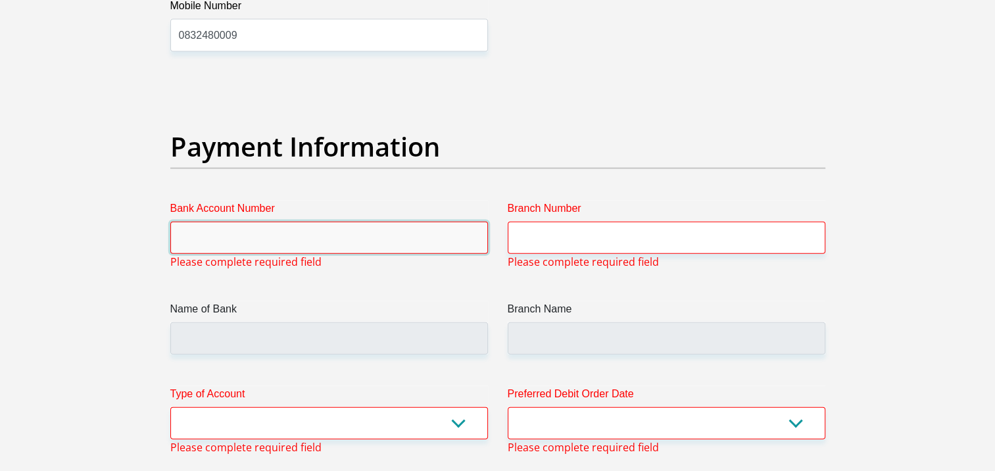
click at [276, 248] on input "Bank Account Number" at bounding box center [328, 238] width 317 height 32
click at [250, 239] on input "Bank Account Number" at bounding box center [328, 238] width 317 height 32
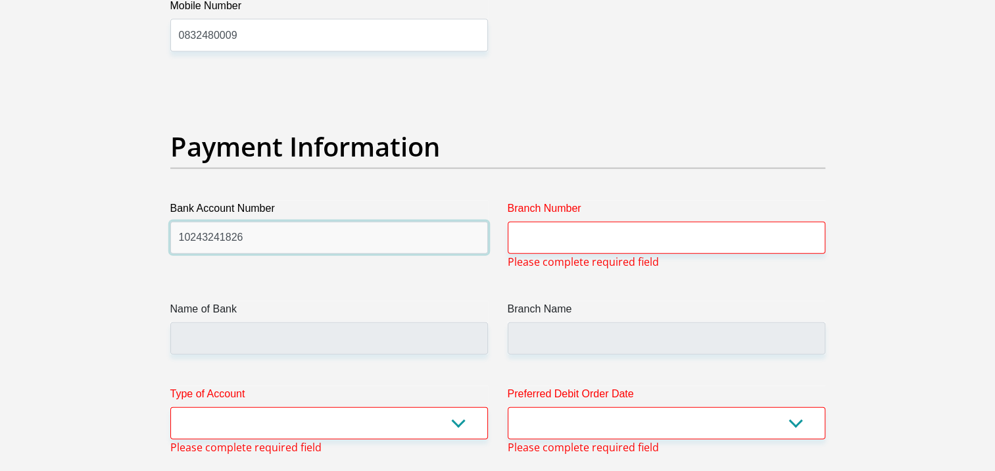
type input "10243241826"
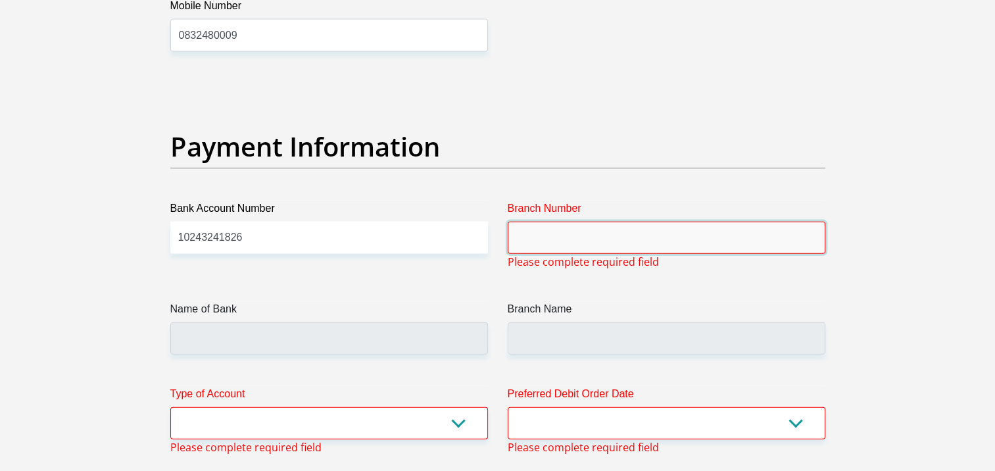
click at [588, 246] on input "Branch Number" at bounding box center [665, 238] width 317 height 32
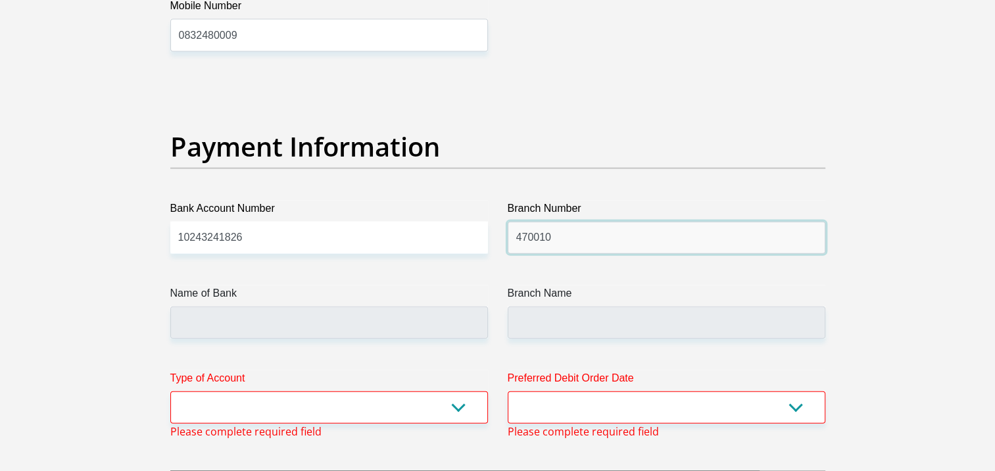
drag, startPoint x: 571, startPoint y: 229, endPoint x: 447, endPoint y: 229, distance: 123.6
type input "01255"
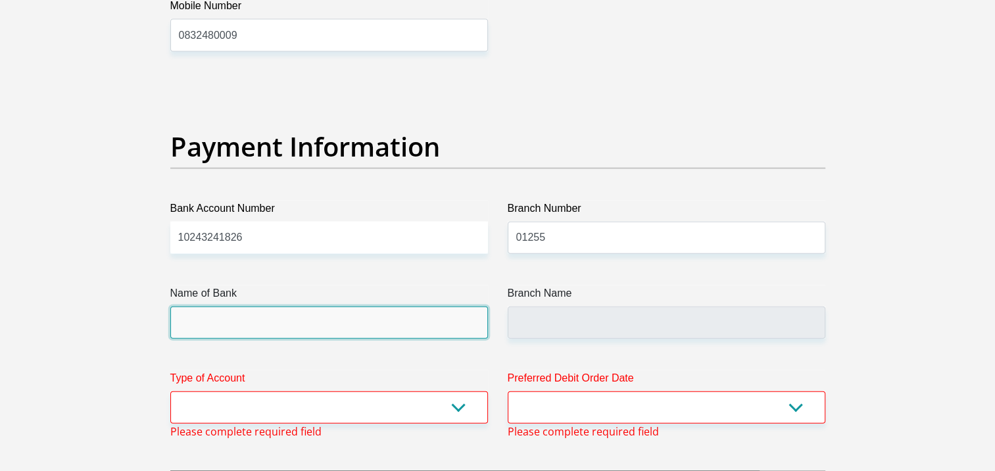
drag, startPoint x: 383, startPoint y: 304, endPoint x: 373, endPoint y: 314, distance: 13.9
click at [383, 306] on input "Name of Bank" at bounding box center [328, 322] width 317 height 32
click at [327, 328] on input "Name of Bank" at bounding box center [328, 322] width 317 height 32
click at [360, 321] on input "Name of Bank" at bounding box center [328, 322] width 317 height 32
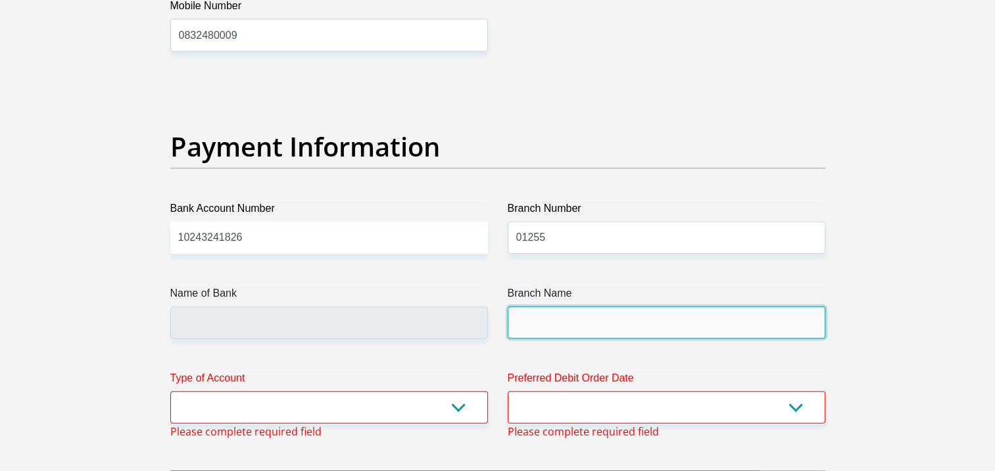
click at [575, 328] on input "Branch Name" at bounding box center [665, 322] width 317 height 32
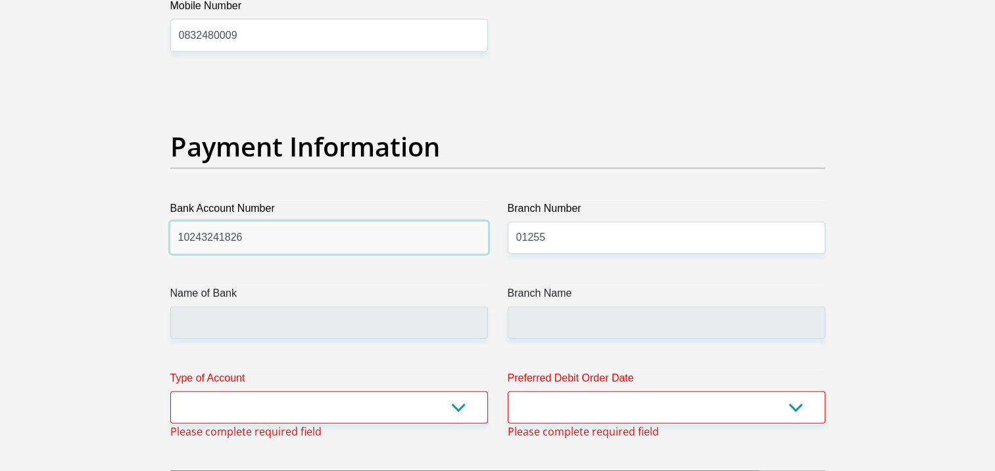
click at [442, 235] on input "10243241826" at bounding box center [328, 238] width 317 height 32
type input "10243241826"
drag, startPoint x: 179, startPoint y: 238, endPoint x: 207, endPoint y: 227, distance: 30.2
click at [179, 237] on input "10243241826" at bounding box center [328, 238] width 317 height 32
click at [202, 233] on input "10243241826" at bounding box center [328, 238] width 317 height 32
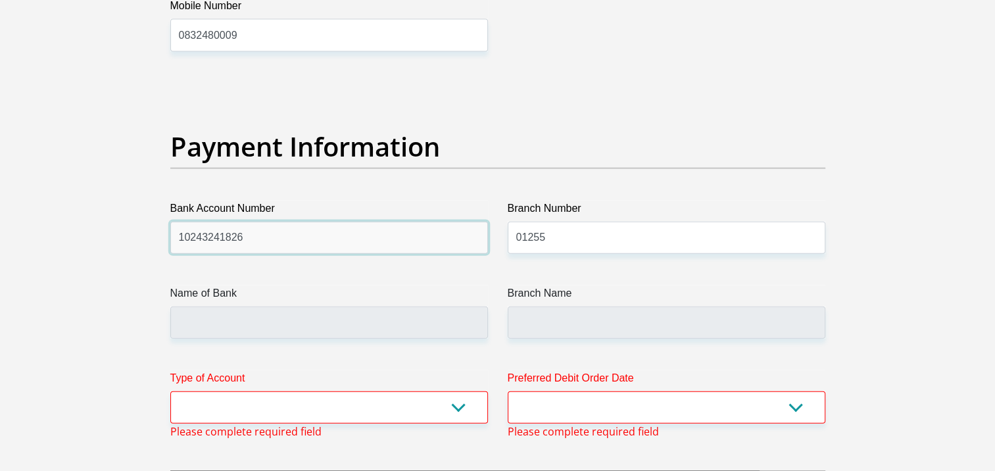
click at [237, 234] on input "10243241826" at bounding box center [328, 238] width 317 height 32
click at [308, 237] on input "10243241826" at bounding box center [328, 238] width 317 height 32
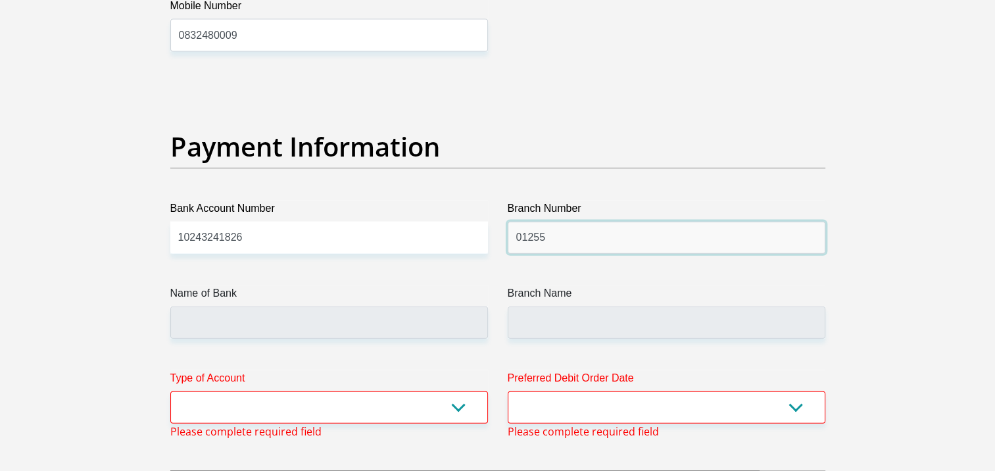
click at [580, 238] on input "01255" at bounding box center [665, 238] width 317 height 32
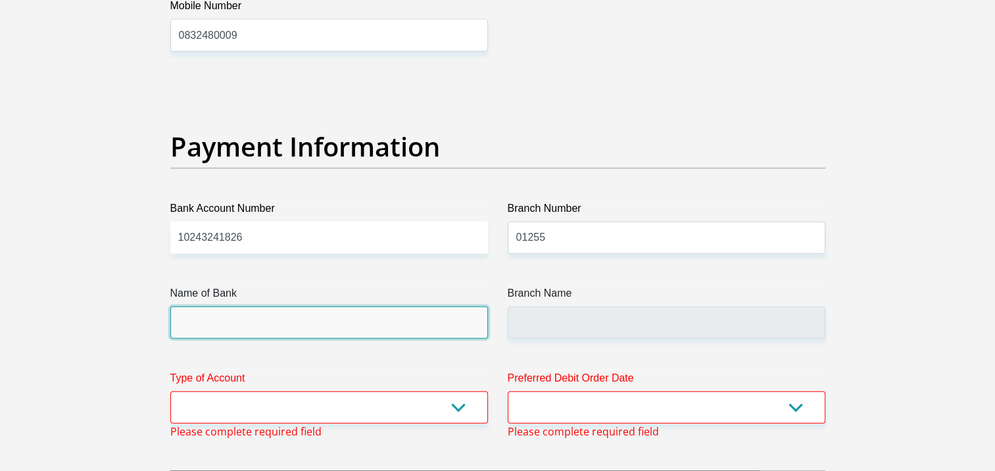
click at [284, 314] on input "Name of Bank" at bounding box center [328, 322] width 317 height 32
click at [349, 311] on input "Name of Bank" at bounding box center [328, 322] width 317 height 32
click at [311, 313] on input "Name of Bank" at bounding box center [328, 322] width 317 height 32
click at [315, 313] on input "Name of Bank" at bounding box center [328, 322] width 317 height 32
click at [314, 314] on input "Name of Bank" at bounding box center [328, 322] width 317 height 32
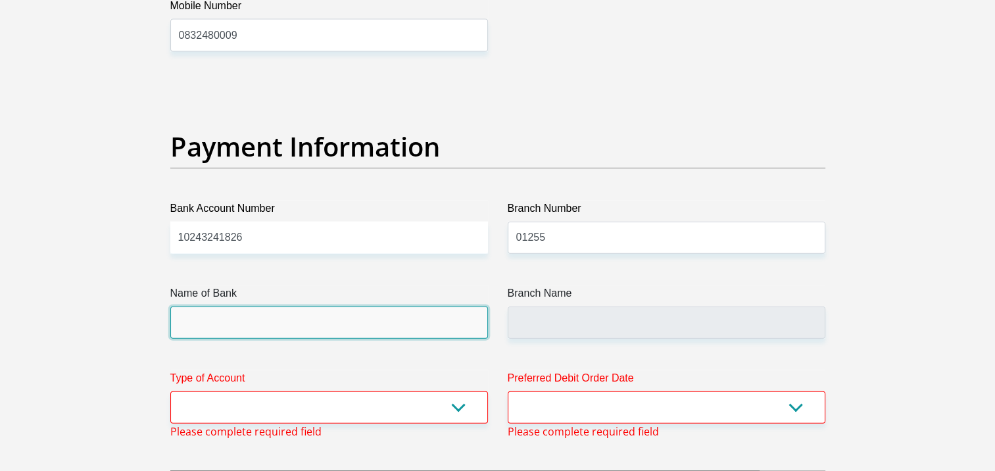
click at [314, 314] on input "Name of Bank" at bounding box center [328, 322] width 317 height 32
click at [314, 312] on input "Name of Bank" at bounding box center [328, 322] width 317 height 32
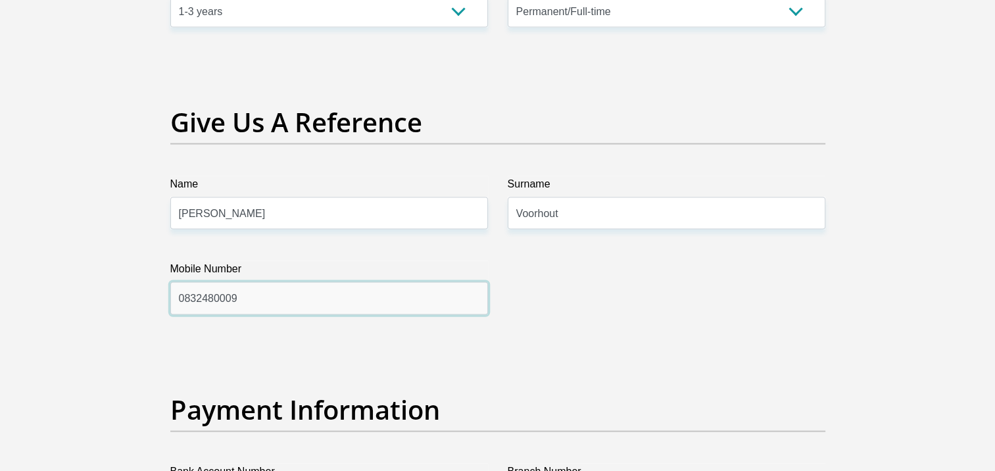
click at [257, 298] on input "0832480009" at bounding box center [328, 298] width 317 height 32
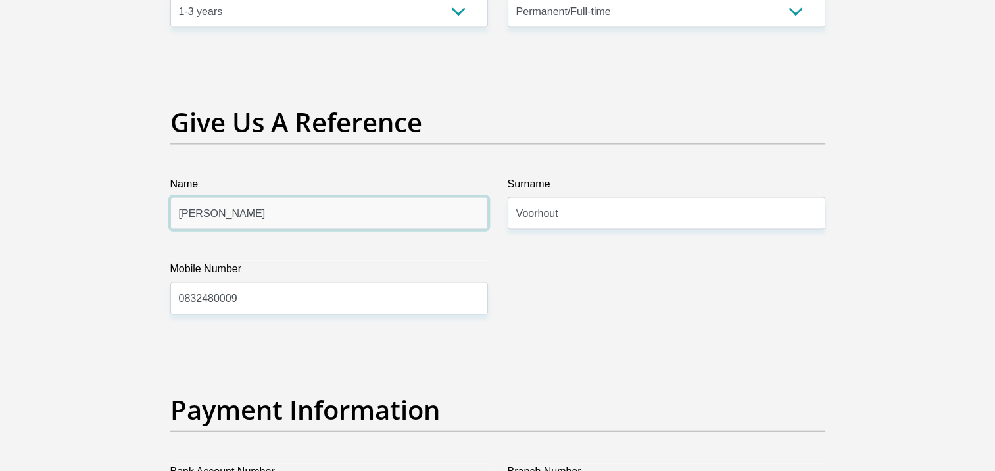
click at [246, 210] on input "[PERSON_NAME]" at bounding box center [328, 213] width 317 height 32
drag, startPoint x: 254, startPoint y: 210, endPoint x: 93, endPoint y: 184, distance: 163.8
type input "[PERSON_NAME]"
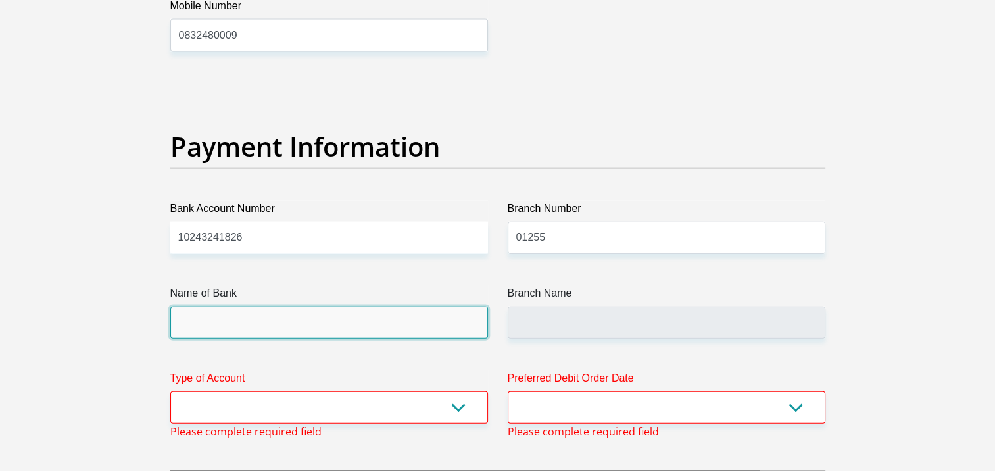
drag, startPoint x: 337, startPoint y: 308, endPoint x: 337, endPoint y: 298, distance: 9.2
click at [337, 308] on input "Name of Bank" at bounding box center [328, 322] width 317 height 32
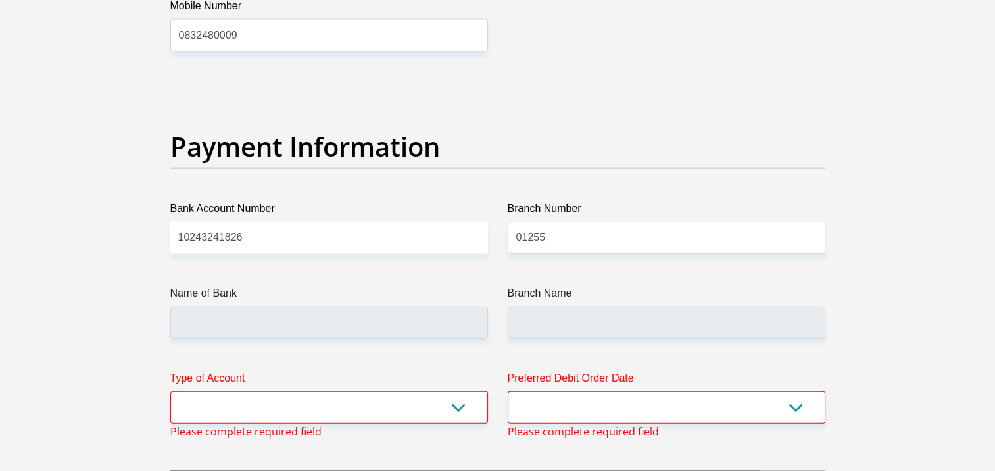
click at [499, 316] on div "Branch Name" at bounding box center [666, 311] width 337 height 53
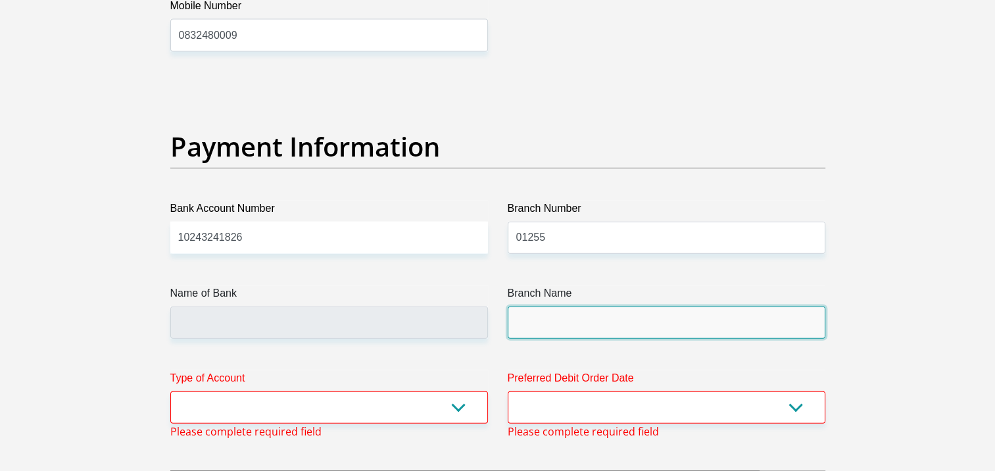
click at [526, 317] on input "Branch Name" at bounding box center [665, 322] width 317 height 32
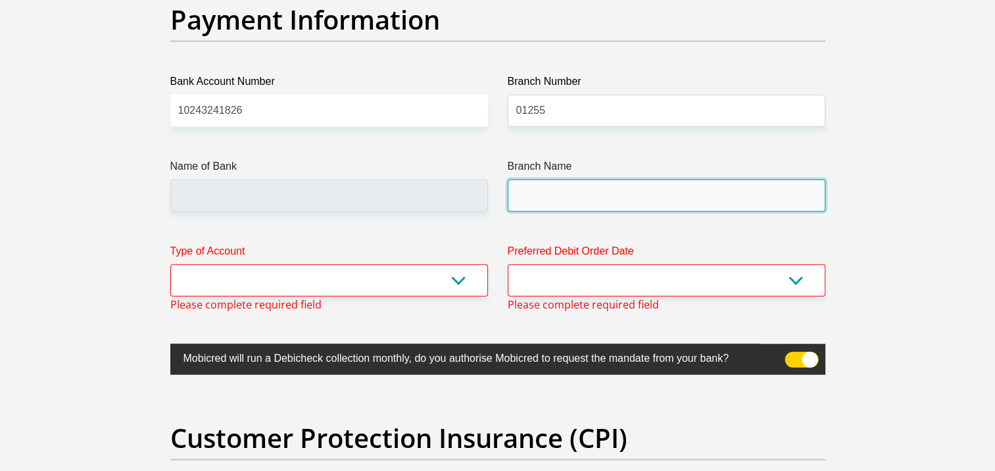
scroll to position [3058, 0]
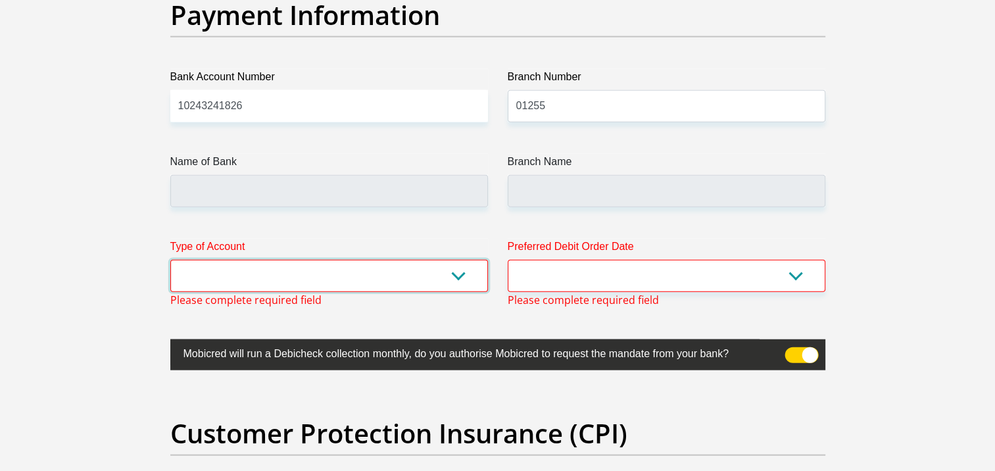
click at [415, 264] on select "Cheque Savings" at bounding box center [328, 276] width 317 height 32
select select "SAV"
click at [170, 260] on select "Cheque Savings" at bounding box center [328, 276] width 317 height 32
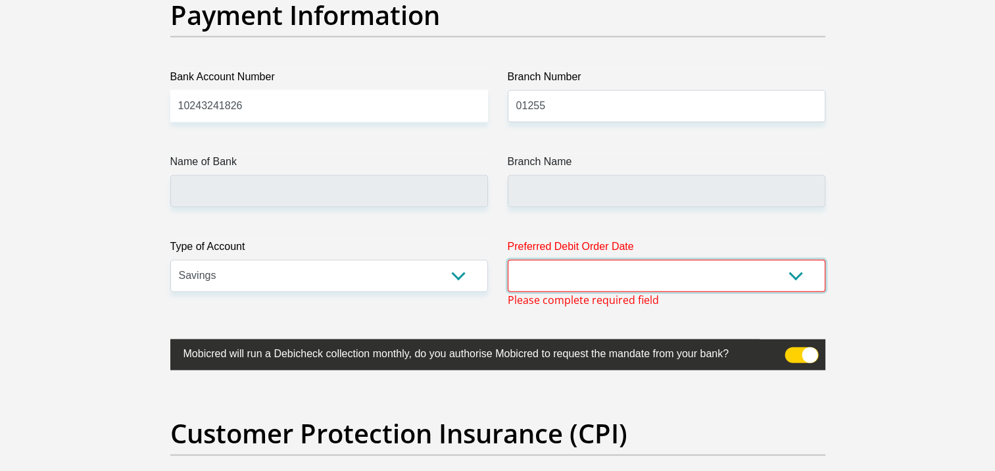
click at [569, 275] on select "1st 2nd 3rd 4th 5th 7th 18th 19th 20th 21st 22nd 23rd 24th 25th 26th 27th 28th …" at bounding box center [665, 276] width 317 height 32
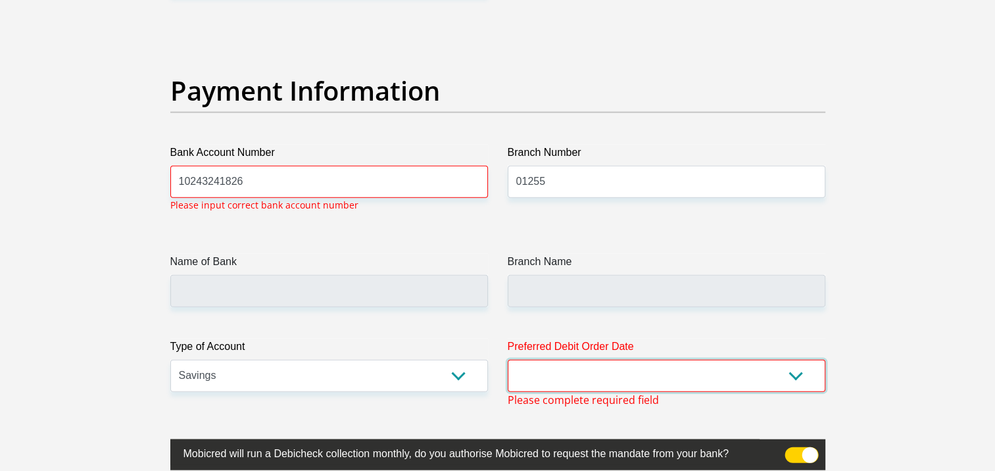
scroll to position [2981, 0]
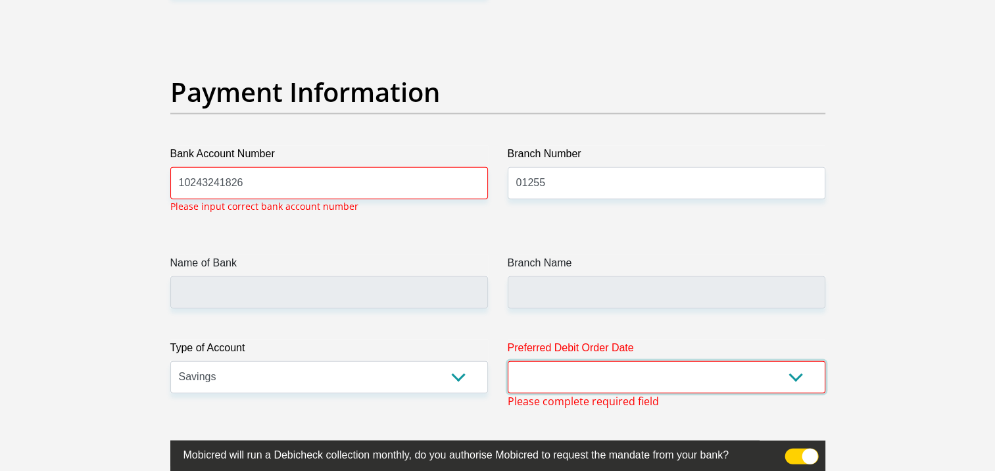
select select "30"
click at [507, 361] on select "1st 2nd 3rd 4th 5th 7th 18th 19th 20th 21st 22nd 23rd 24th 25th 26th 27th 28th …" at bounding box center [665, 377] width 317 height 32
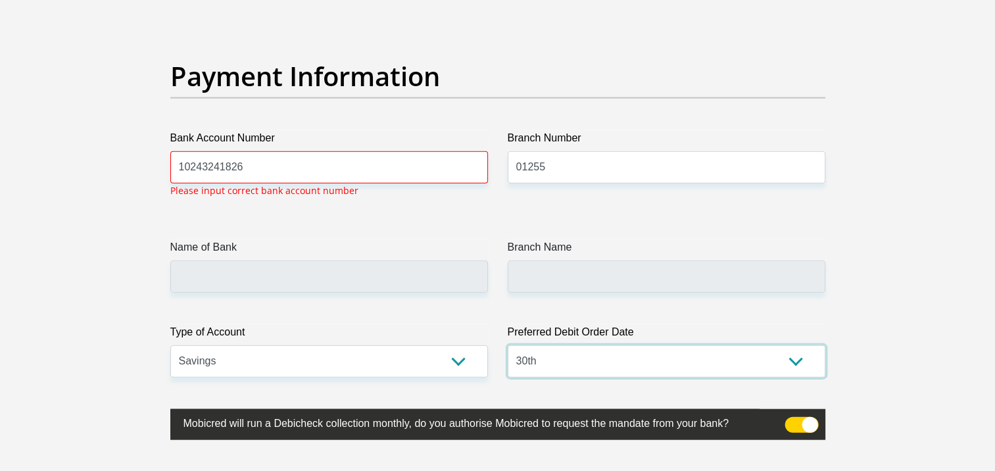
scroll to position [3112, 0]
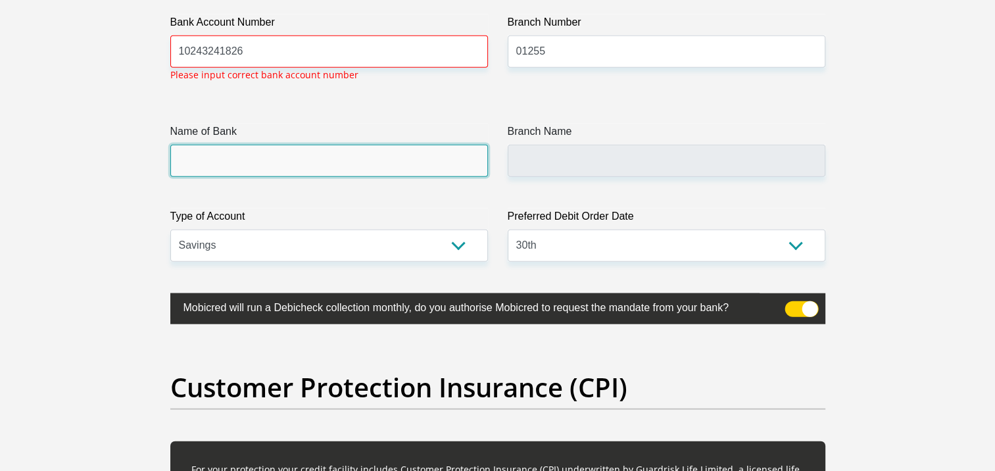
click at [264, 162] on input "Name of Bank" at bounding box center [328, 161] width 317 height 32
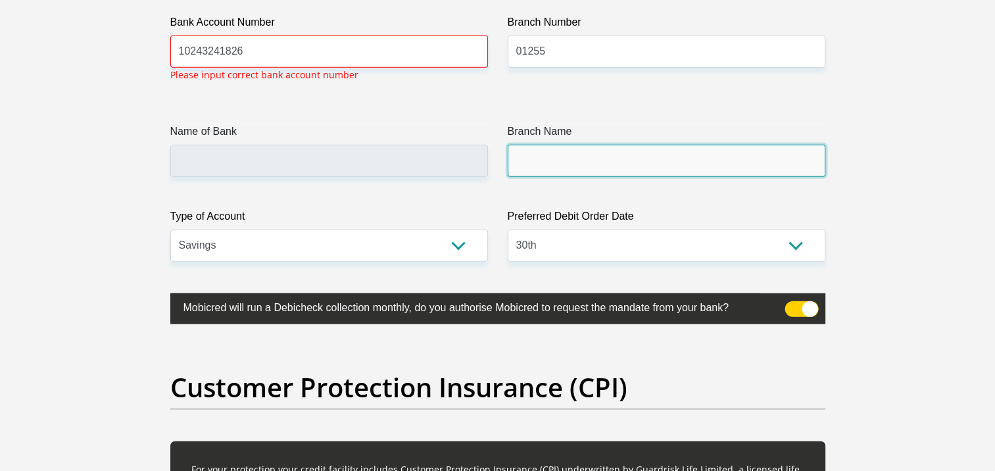
click at [534, 172] on input "Branch Name" at bounding box center [665, 161] width 317 height 32
click at [544, 162] on input "Branch Name" at bounding box center [665, 161] width 317 height 32
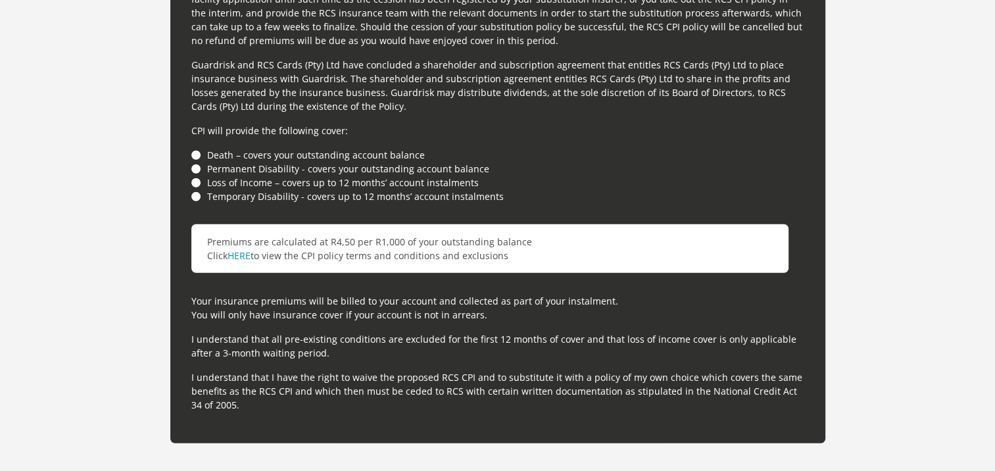
scroll to position [3573, 0]
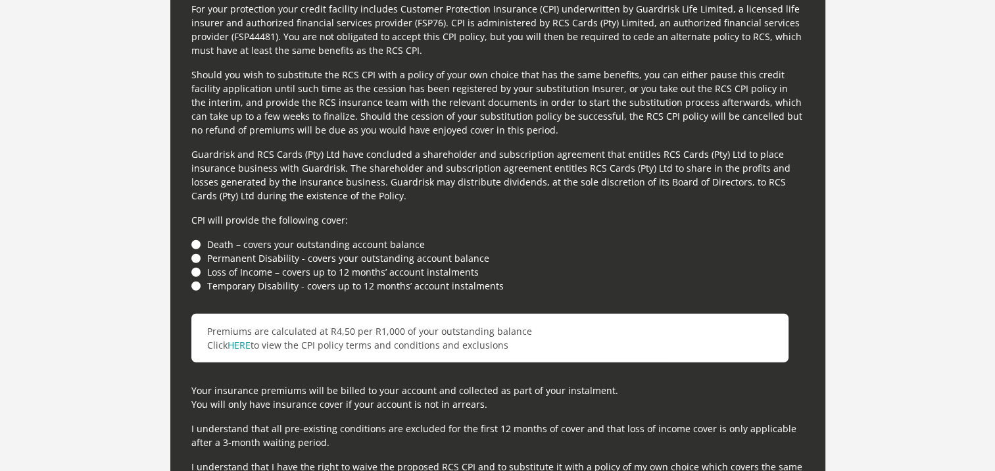
click at [193, 241] on li "Death – covers your outstanding account balance" at bounding box center [497, 244] width 613 height 14
click at [197, 245] on li "Death – covers your outstanding account balance" at bounding box center [497, 244] width 613 height 14
click at [200, 251] on li "Permanent Disability - covers your outstanding account balance" at bounding box center [497, 258] width 613 height 14
click at [201, 257] on li "Permanent Disability - covers your outstanding account balance" at bounding box center [497, 258] width 613 height 14
click at [201, 266] on li "Loss of Income – covers up to 12 months’ account instalments" at bounding box center [497, 272] width 613 height 14
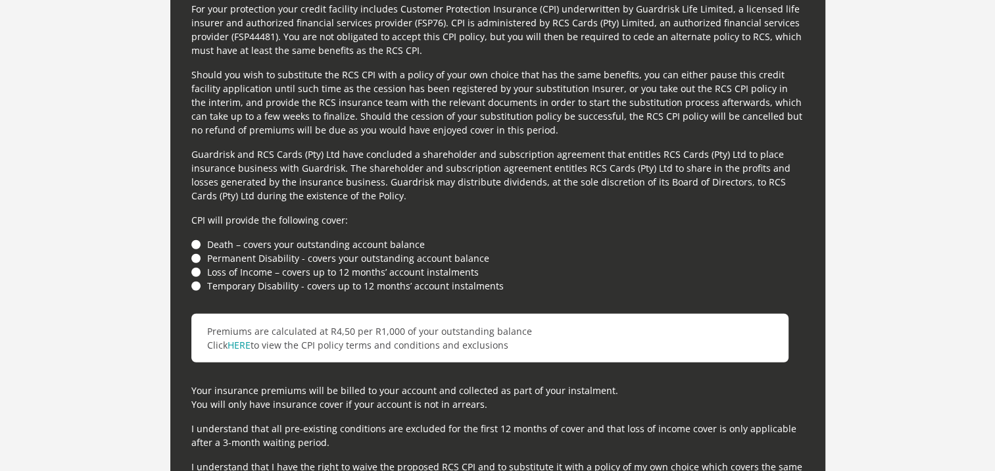
click at [196, 275] on li "Loss of Income – covers up to 12 months’ account instalments" at bounding box center [497, 272] width 613 height 14
click at [200, 287] on li "Temporary Disability - covers up to 12 months’ account instalments" at bounding box center [497, 286] width 613 height 14
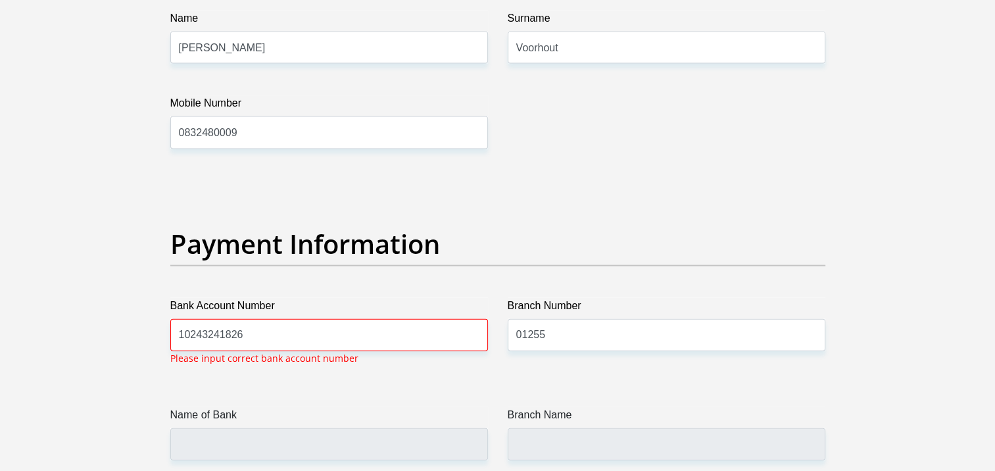
scroll to position [2915, 0]
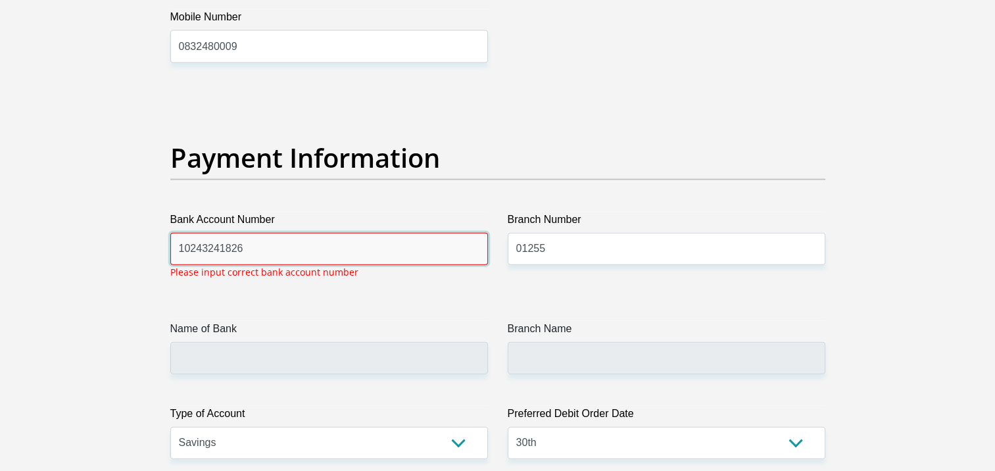
drag, startPoint x: 255, startPoint y: 242, endPoint x: 134, endPoint y: 222, distance: 122.7
type input "0243241826"
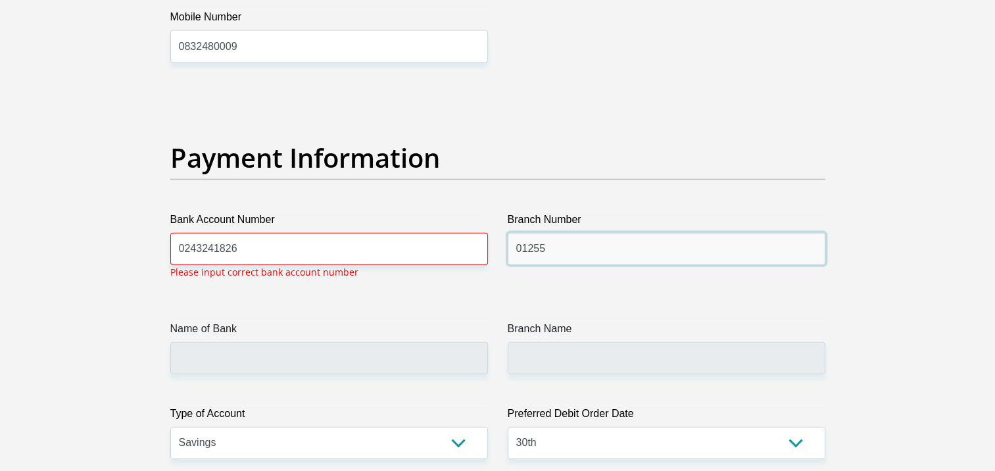
click at [608, 244] on input "01255" at bounding box center [665, 249] width 317 height 32
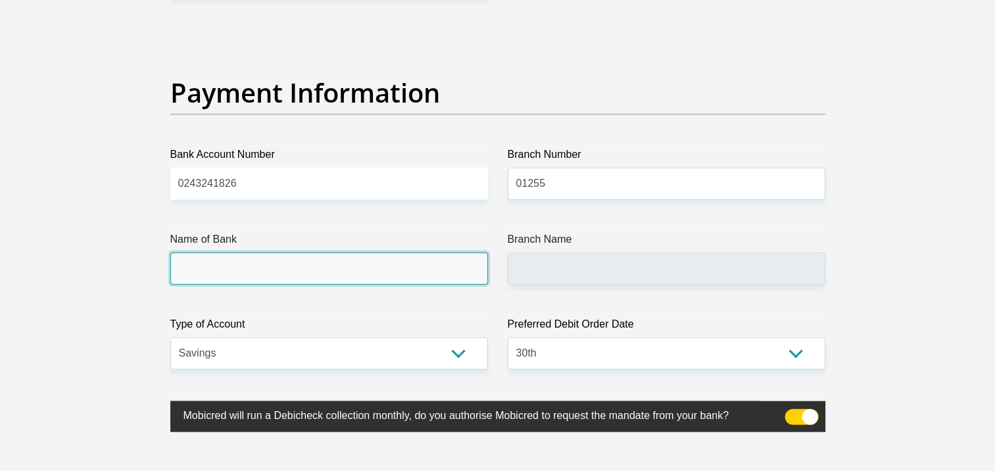
scroll to position [2981, 0]
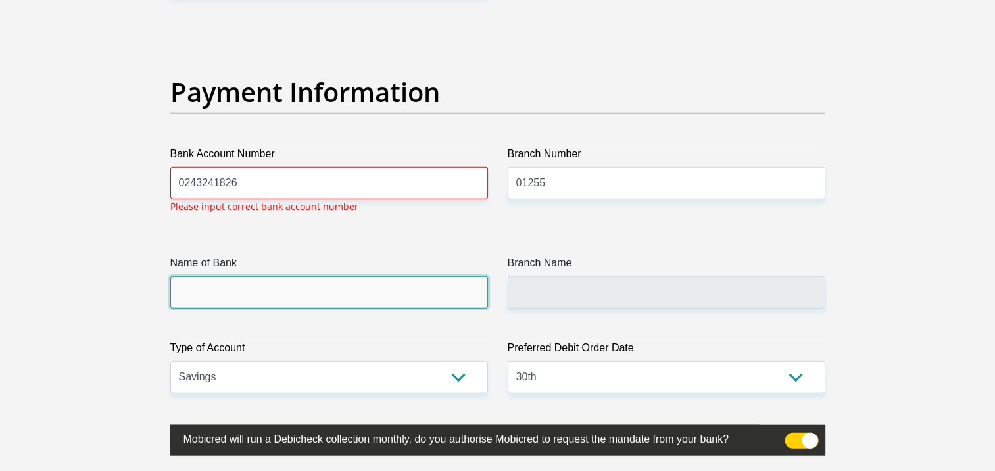
click at [314, 281] on input "Name of Bank" at bounding box center [328, 292] width 317 height 32
click at [276, 276] on input "Name of Bank" at bounding box center [328, 292] width 317 height 32
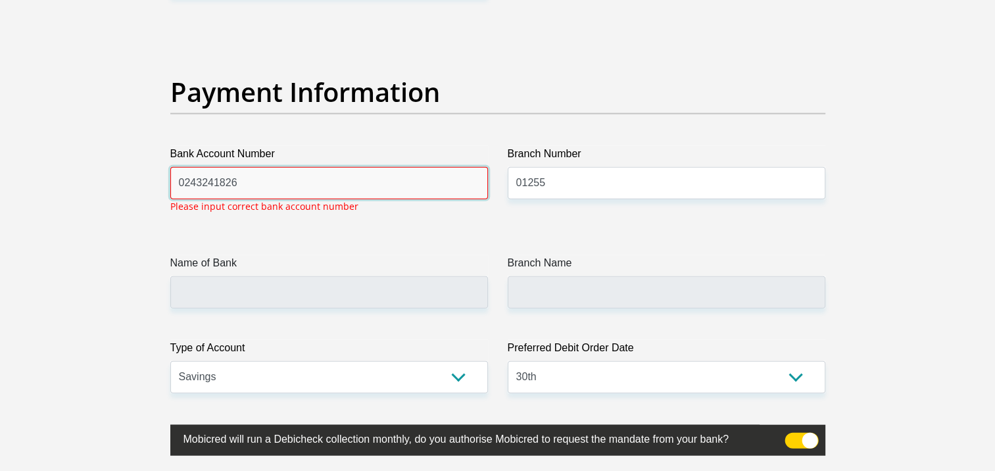
drag, startPoint x: 252, startPoint y: 180, endPoint x: 74, endPoint y: 167, distance: 179.3
type input "10243241826"
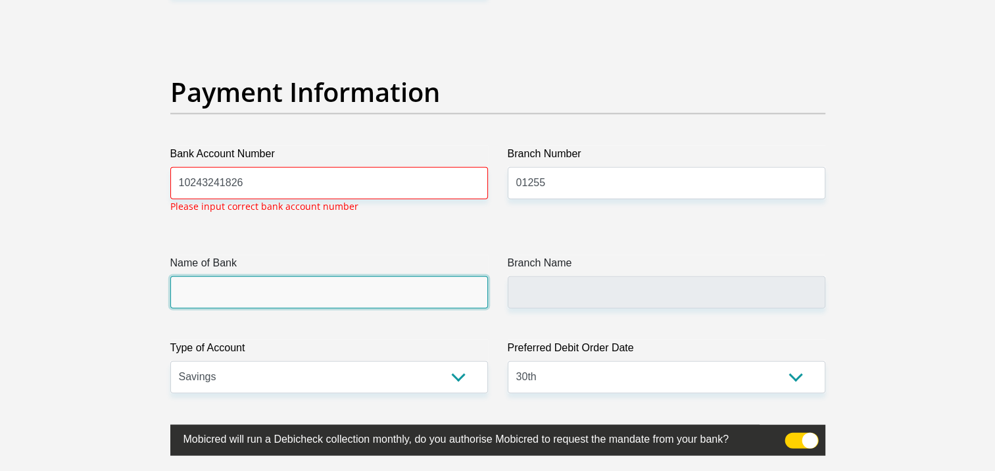
click at [278, 287] on input "Name of Bank" at bounding box center [328, 292] width 317 height 32
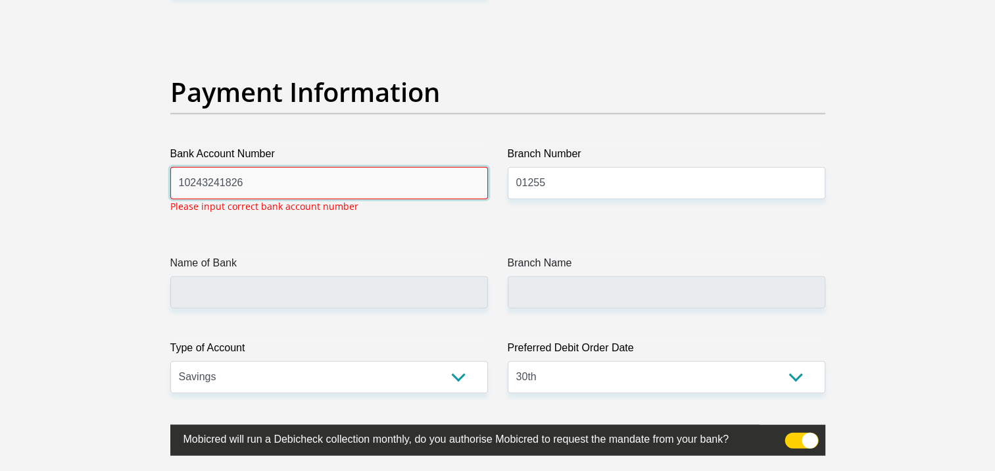
drag, startPoint x: 319, startPoint y: 181, endPoint x: 82, endPoint y: 158, distance: 238.3
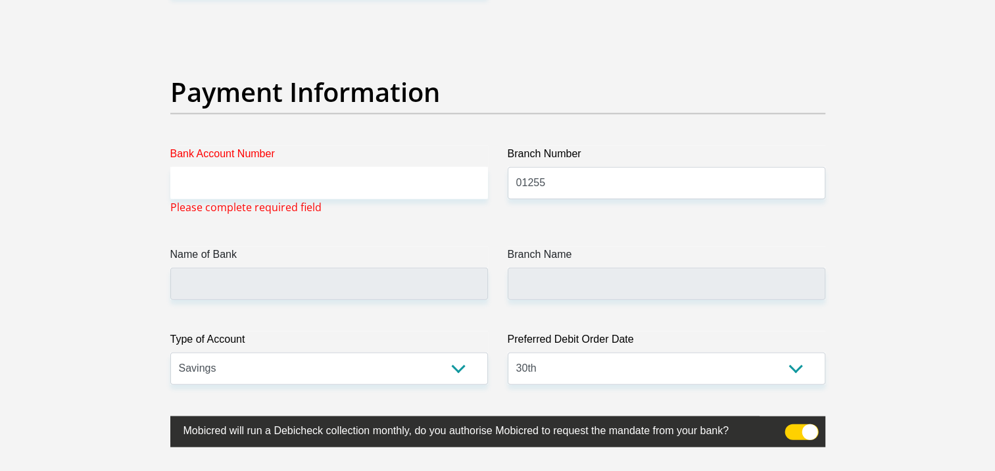
drag, startPoint x: 653, startPoint y: 210, endPoint x: 634, endPoint y: 211, distance: 19.1
click at [651, 208] on div "Branch Number 01255" at bounding box center [666, 180] width 337 height 69
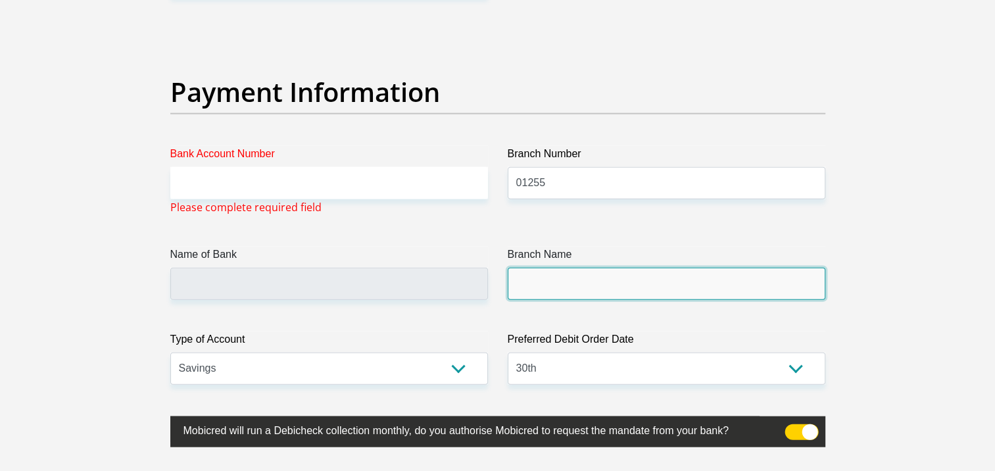
click at [574, 272] on input "Branch Name" at bounding box center [665, 284] width 317 height 32
click at [571, 276] on input "Branch Name" at bounding box center [665, 284] width 317 height 32
click at [572, 275] on input "Branch Name" at bounding box center [665, 284] width 317 height 32
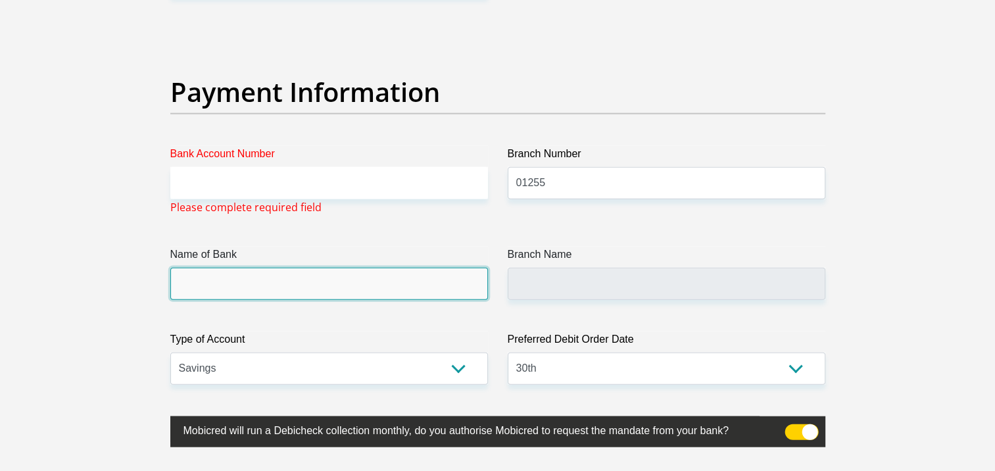
click at [421, 284] on input "Name of Bank" at bounding box center [328, 284] width 317 height 32
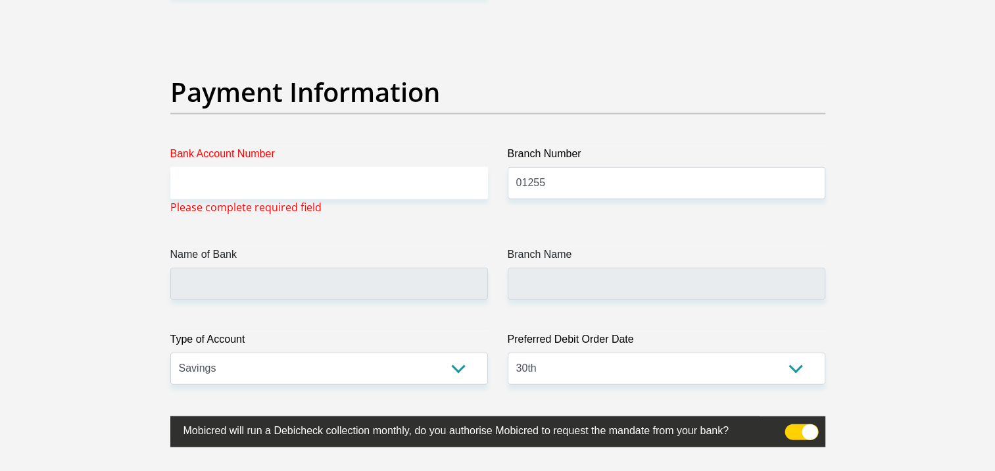
click at [809, 433] on span at bounding box center [801, 432] width 34 height 16
click at [792, 427] on input "checkbox" at bounding box center [792, 427] width 0 height 0
click at [807, 429] on span at bounding box center [801, 432] width 34 height 16
click at [792, 427] on input "checkbox" at bounding box center [792, 427] width 0 height 0
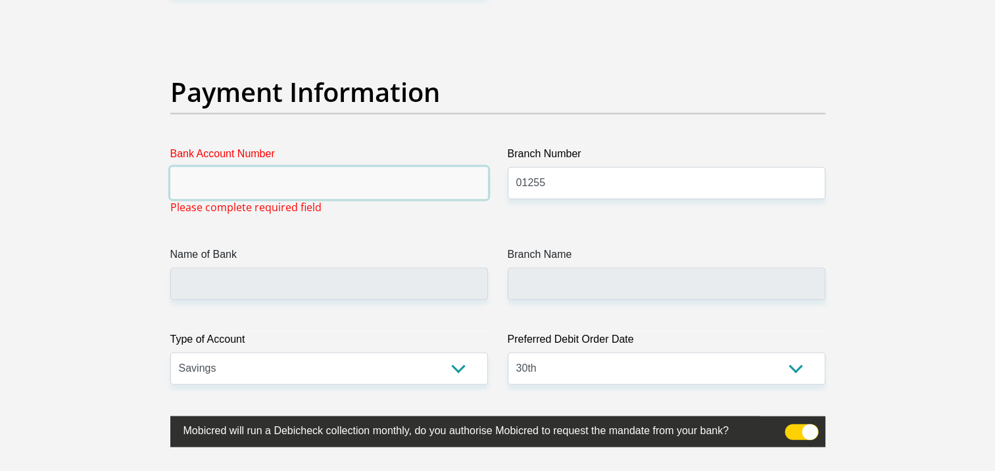
click at [329, 177] on input "Bank Account Number" at bounding box center [328, 183] width 317 height 32
type input "1411016538"
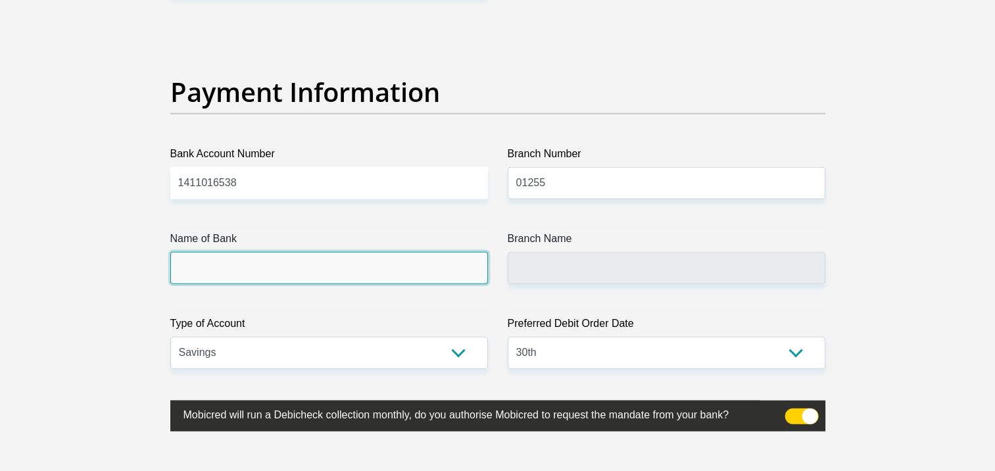
click at [413, 260] on input "Name of Bank" at bounding box center [328, 268] width 317 height 32
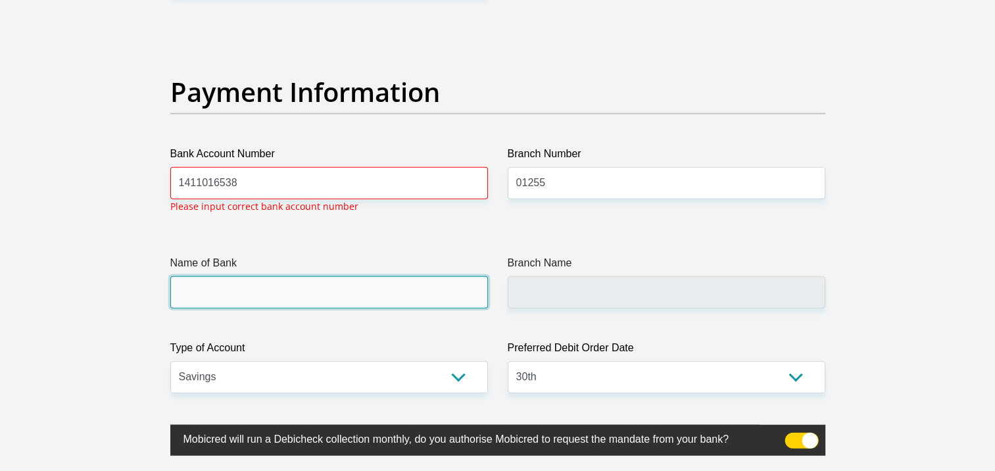
click at [356, 284] on input "Name of Bank" at bounding box center [328, 292] width 317 height 32
click at [306, 290] on input "Name of Bank" at bounding box center [328, 292] width 317 height 32
click at [251, 303] on input "Name of Bank" at bounding box center [328, 292] width 317 height 32
click at [252, 290] on input "Name of Bank" at bounding box center [328, 292] width 317 height 32
click at [260, 281] on input "Name of Bank" at bounding box center [328, 292] width 317 height 32
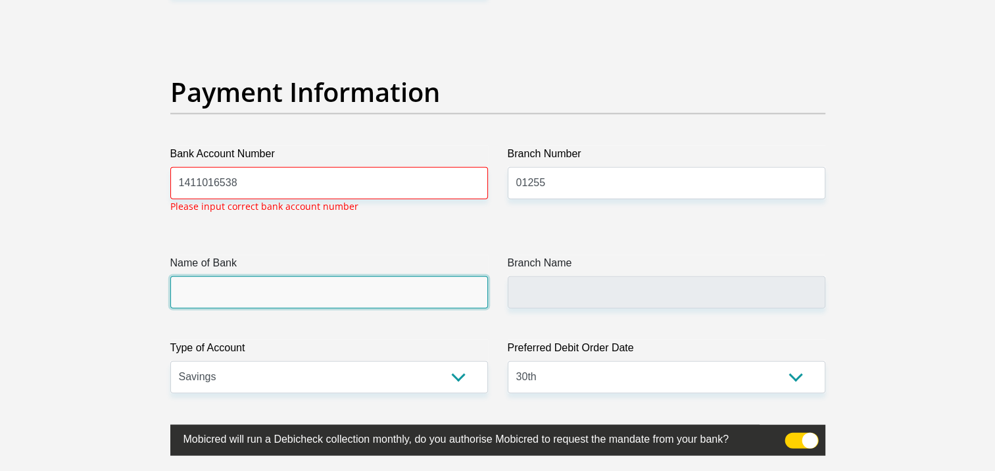
click at [268, 279] on input "Name of Bank" at bounding box center [328, 292] width 317 height 32
drag, startPoint x: 269, startPoint y: 279, endPoint x: 279, endPoint y: 279, distance: 10.5
click at [271, 279] on input "Name of Bank" at bounding box center [328, 292] width 317 height 32
click at [289, 276] on input "Name of Bank" at bounding box center [328, 292] width 317 height 32
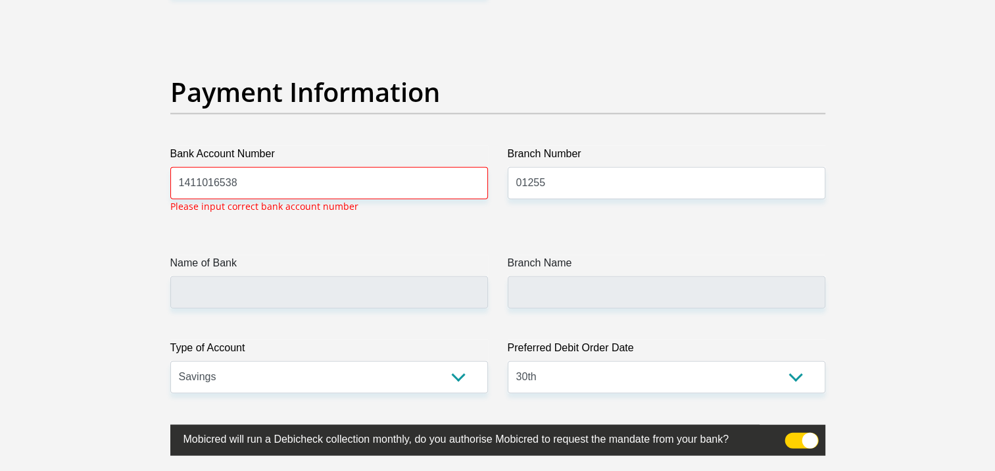
click at [349, 263] on label "Name of Bank" at bounding box center [328, 265] width 317 height 21
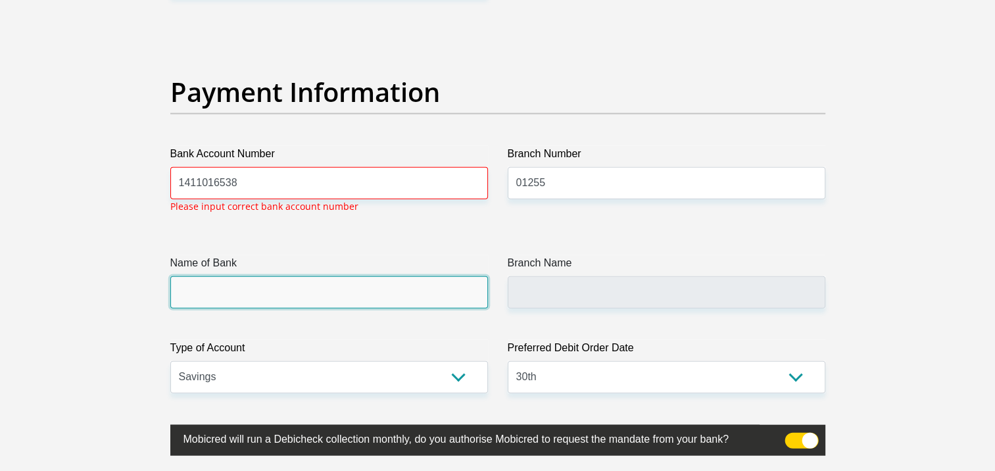
click at [349, 276] on input "Name of Bank" at bounding box center [328, 292] width 317 height 32
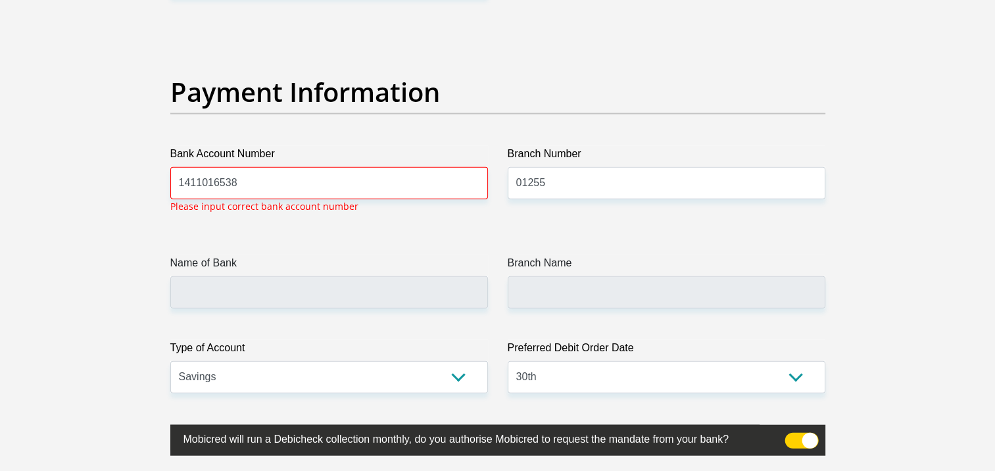
click at [368, 258] on label "Name of Bank" at bounding box center [328, 265] width 317 height 21
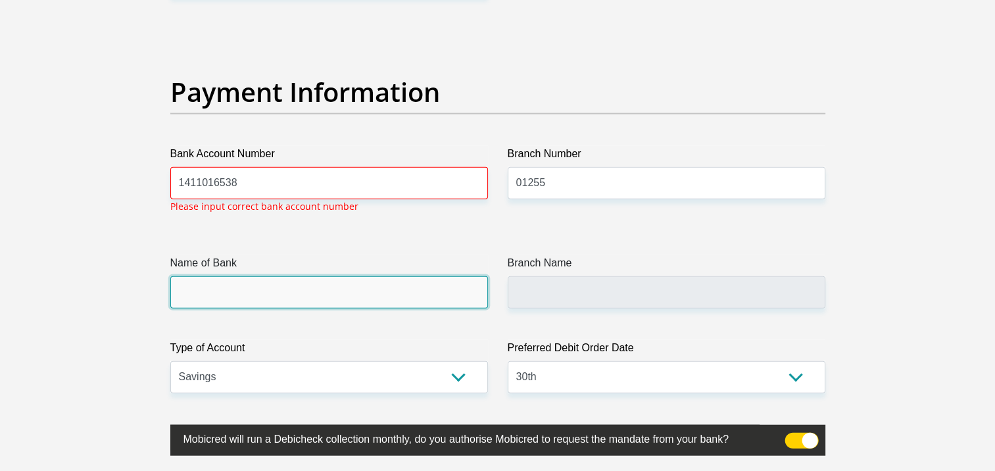
click at [368, 276] on input "Name of Bank" at bounding box center [328, 292] width 317 height 32
